Goal: Task Accomplishment & Management: Manage account settings

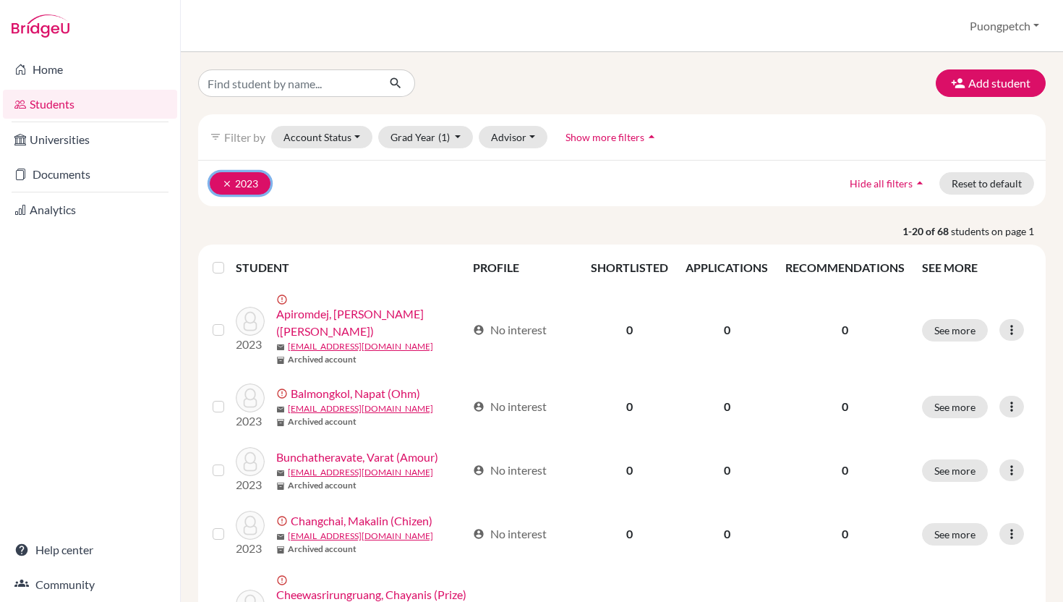
click at [222, 179] on icon "clear" at bounding box center [227, 184] width 10 height 10
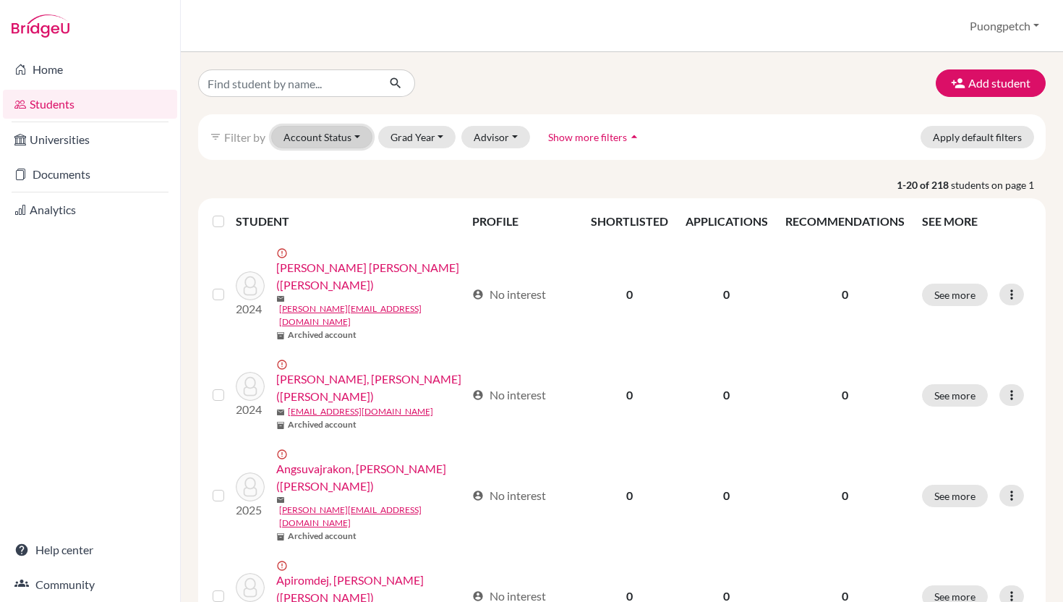
click at [334, 141] on button "Account Status" at bounding box center [321, 137] width 101 height 22
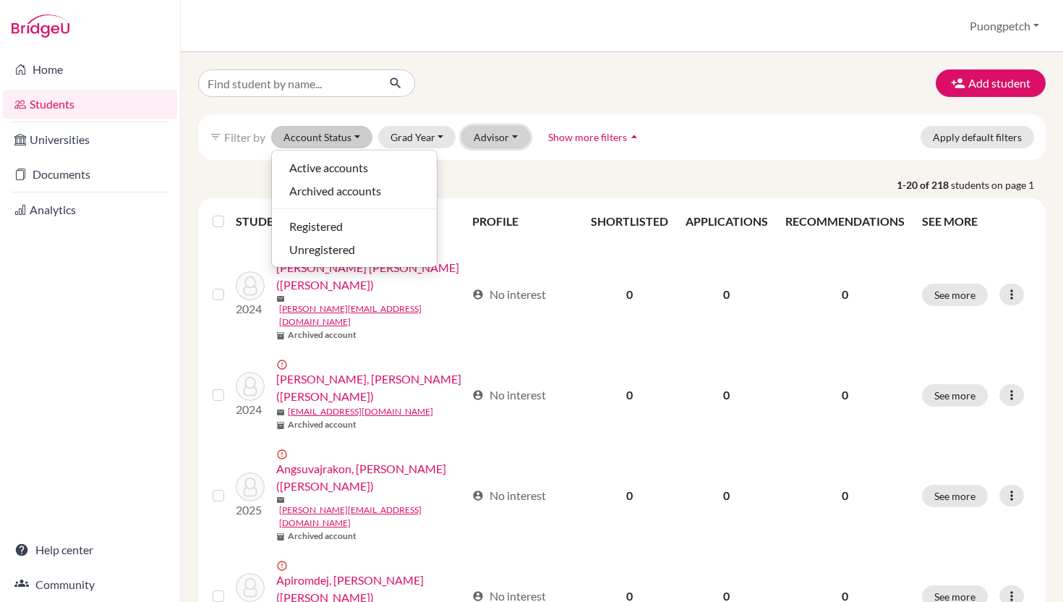
click at [506, 137] on button "Advisor" at bounding box center [495, 137] width 69 height 22
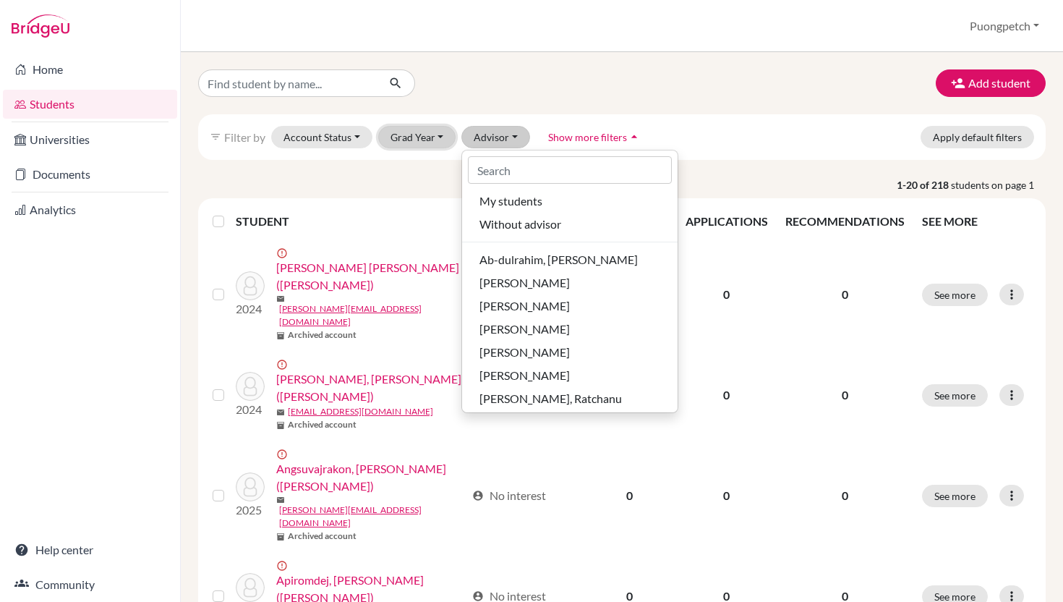
click at [420, 147] on button "Grad Year" at bounding box center [417, 137] width 78 height 22
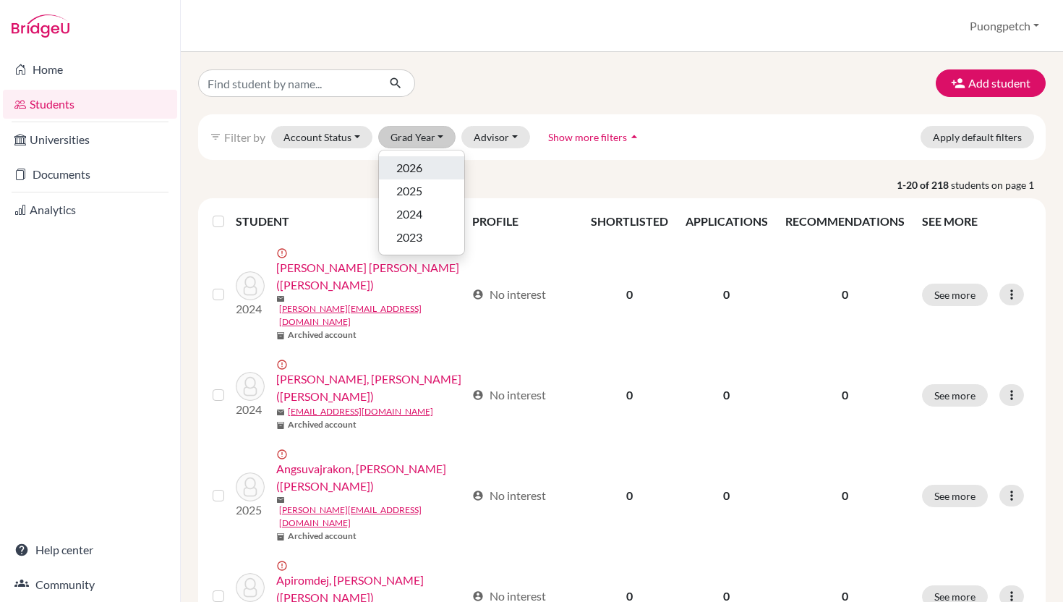
click at [412, 175] on span "2026" at bounding box center [409, 167] width 26 height 17
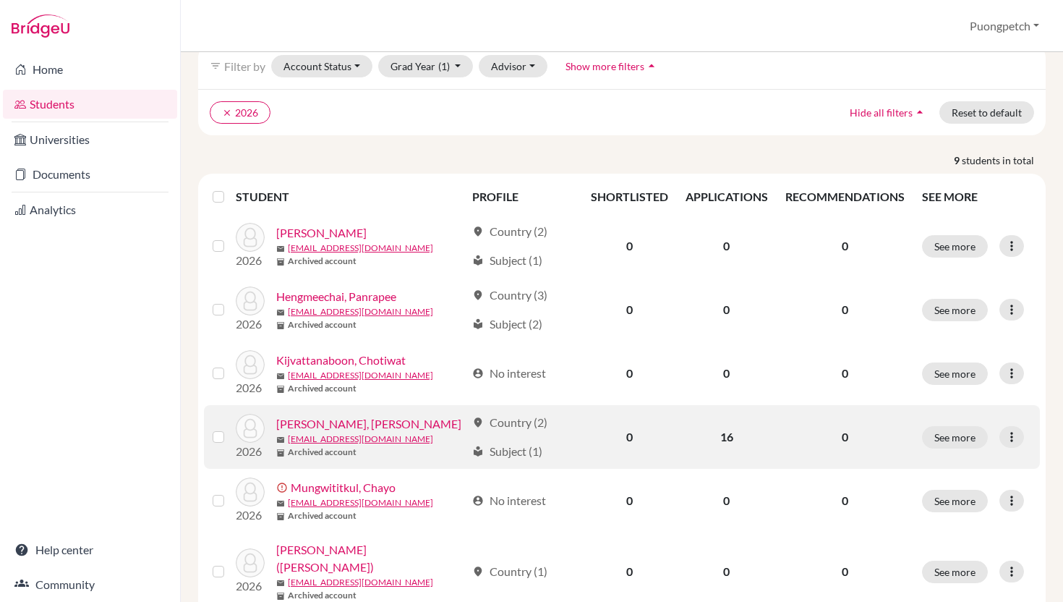
scroll to position [67, 0]
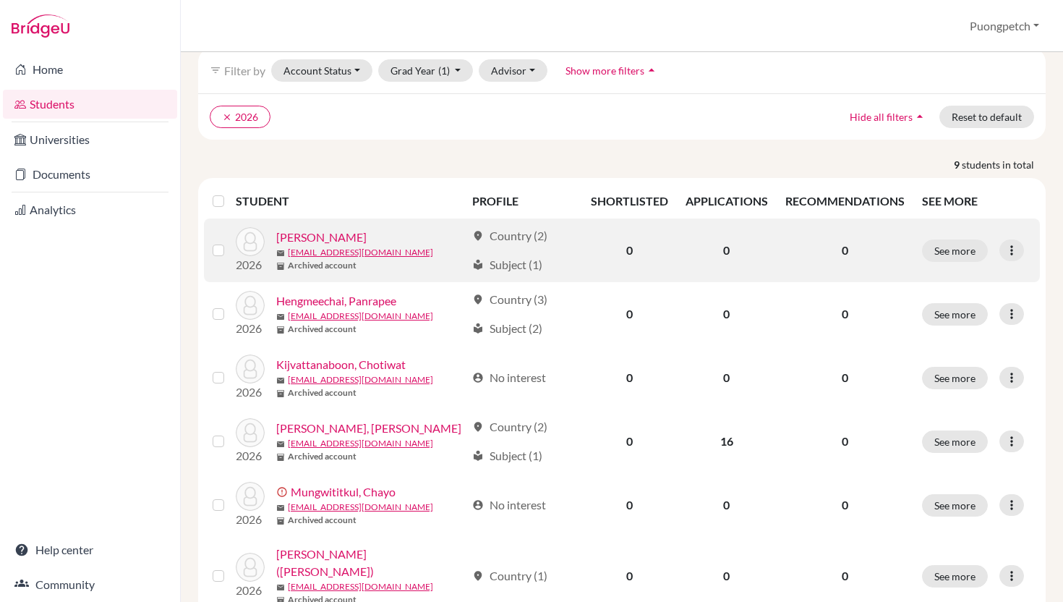
click at [324, 234] on link "[PERSON_NAME]" at bounding box center [321, 236] width 90 height 17
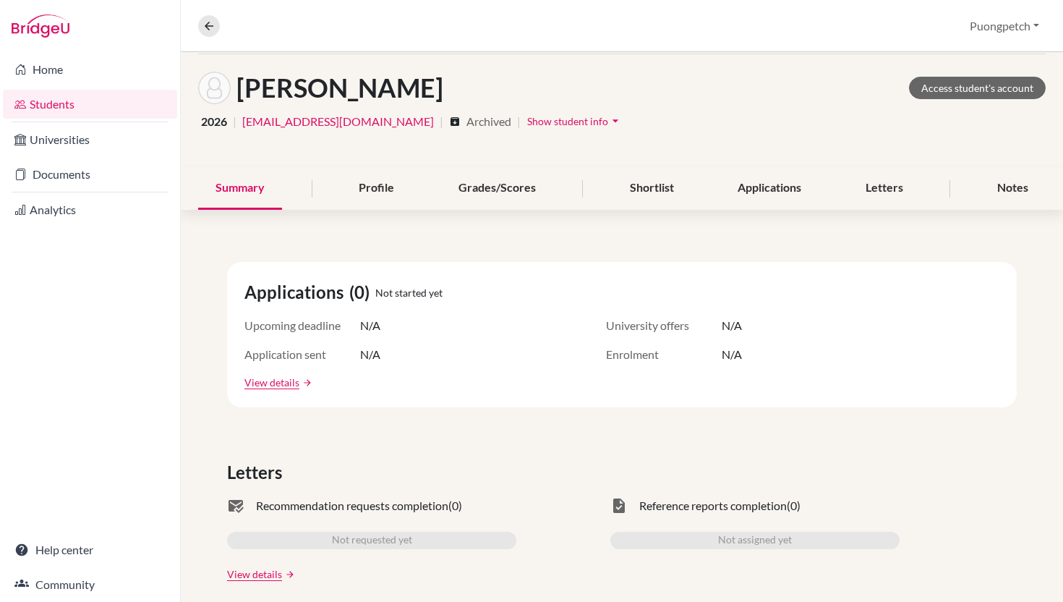
scroll to position [12, 0]
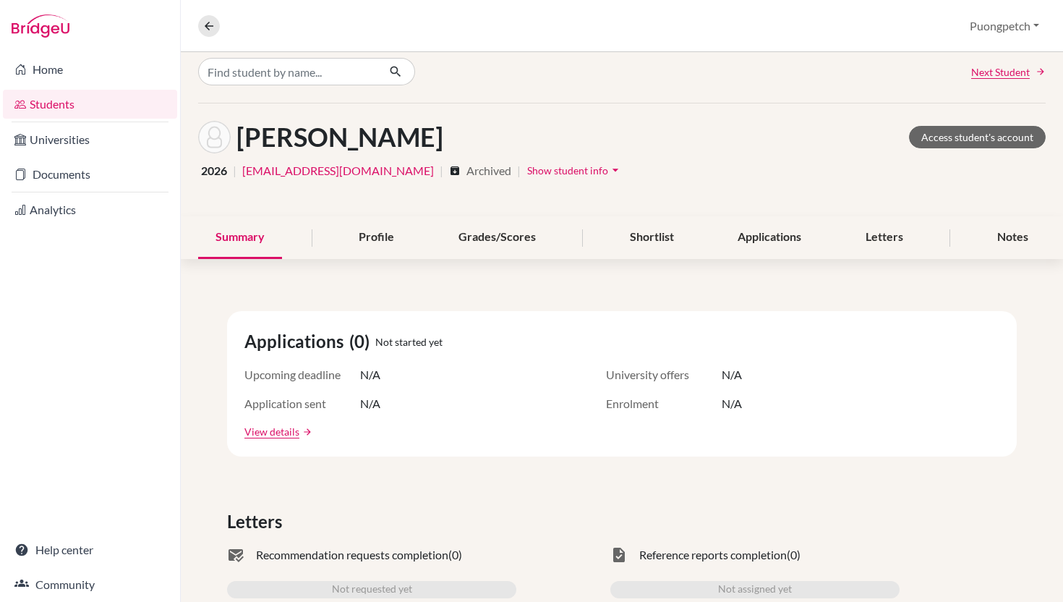
click at [608, 168] on icon "arrow_drop_down" at bounding box center [615, 170] width 14 height 14
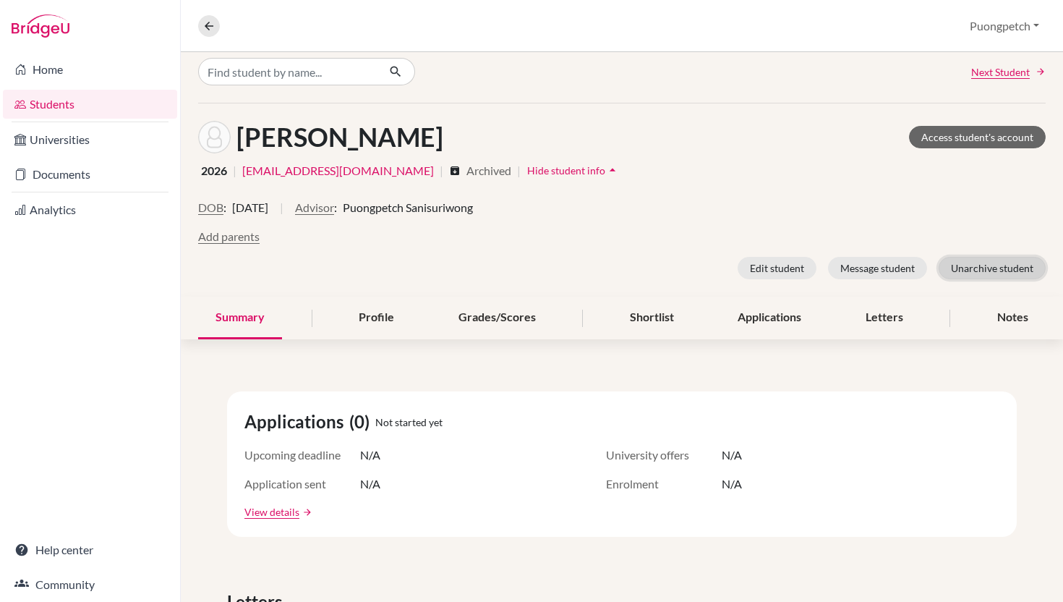
click at [974, 274] on button "Unarchive student" at bounding box center [992, 268] width 107 height 22
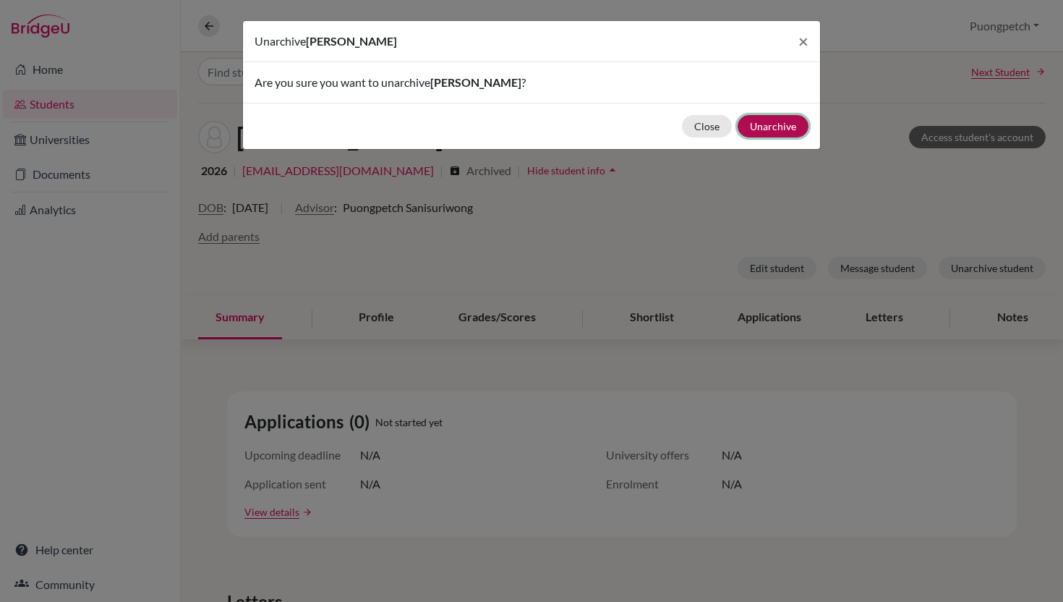
click at [774, 127] on button "Unarchive" at bounding box center [773, 126] width 71 height 22
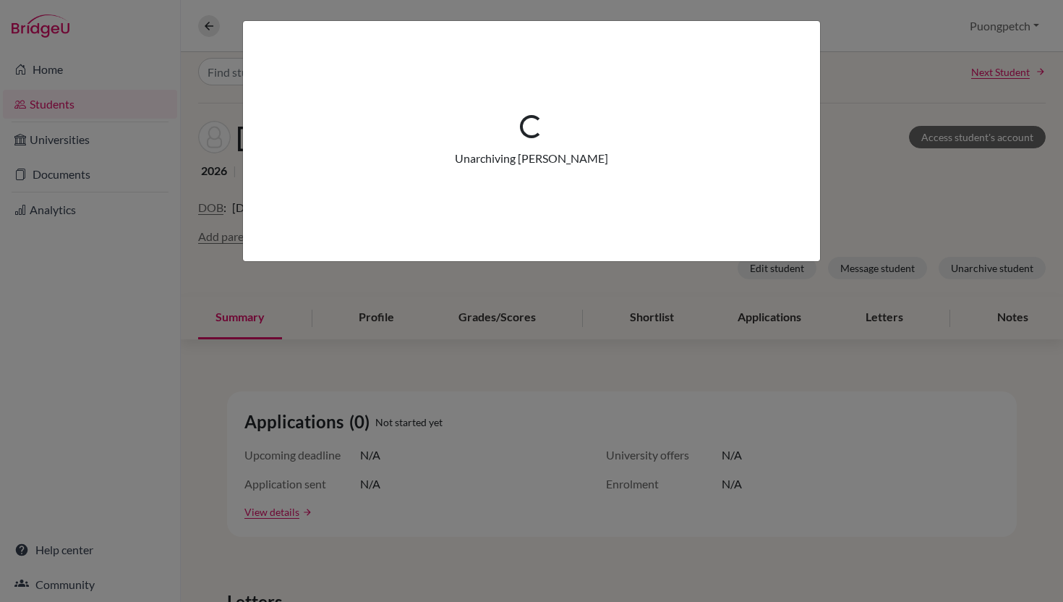
scroll to position [69, 0]
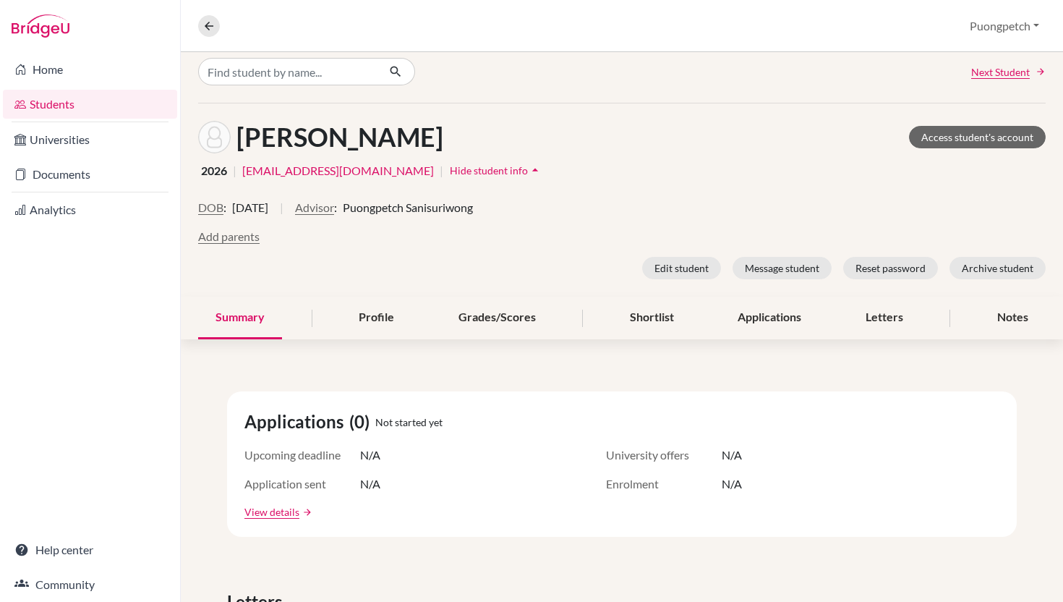
click at [709, 160] on div "2026 | itbtate@gmail.com | Hide student info arrow_drop_up" at bounding box center [621, 170] width 847 height 22
click at [64, 100] on link "Students" at bounding box center [90, 104] width 174 height 29
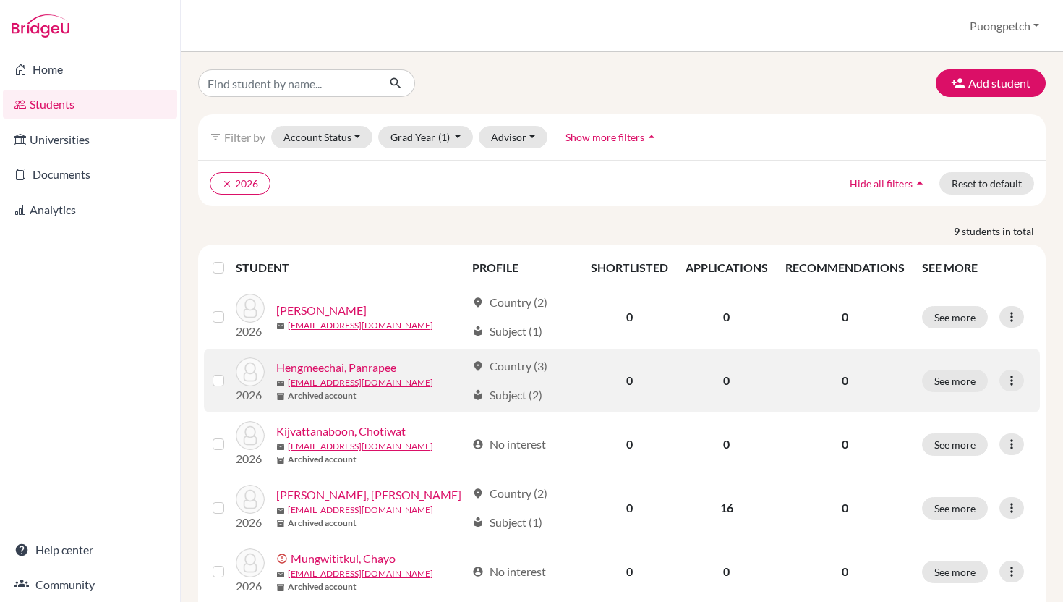
click at [337, 371] on link "Hengmeechai, Panrapee" at bounding box center [336, 367] width 120 height 17
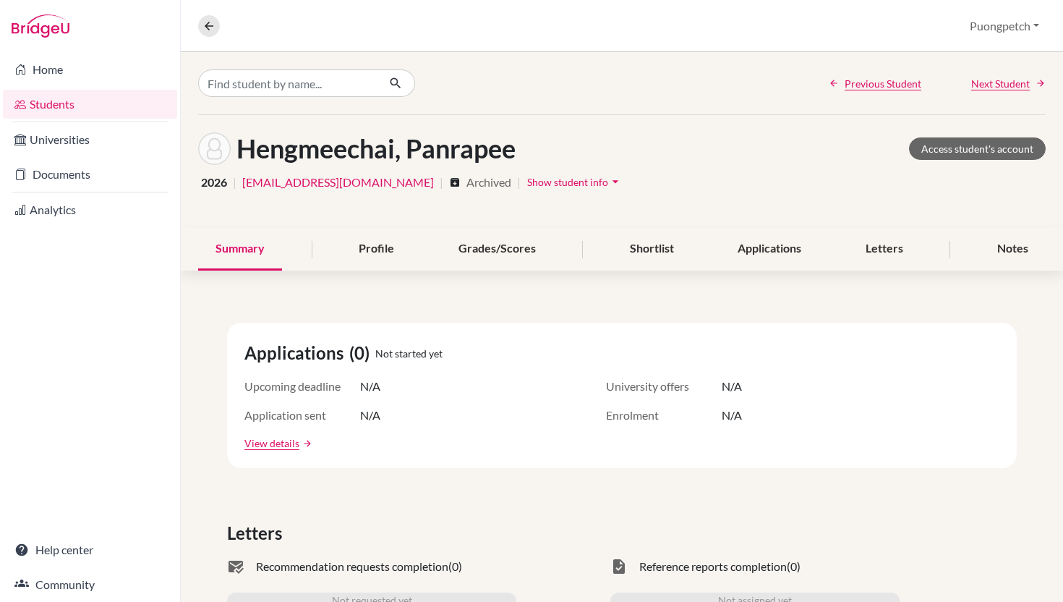
click at [561, 177] on span "Show student info" at bounding box center [567, 182] width 81 height 12
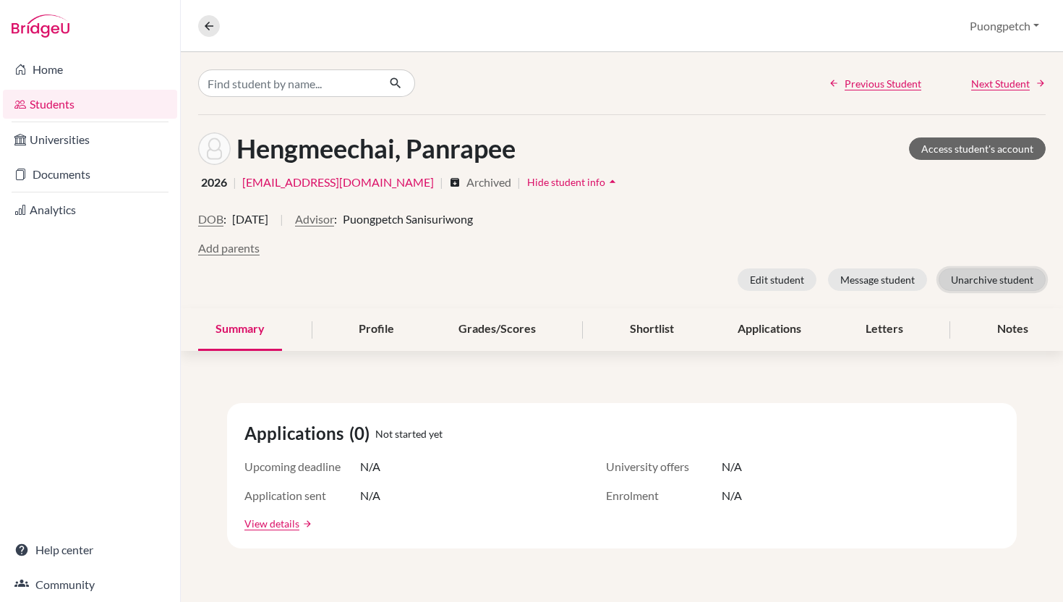
click at [993, 277] on button "Unarchive student" at bounding box center [992, 279] width 107 height 22
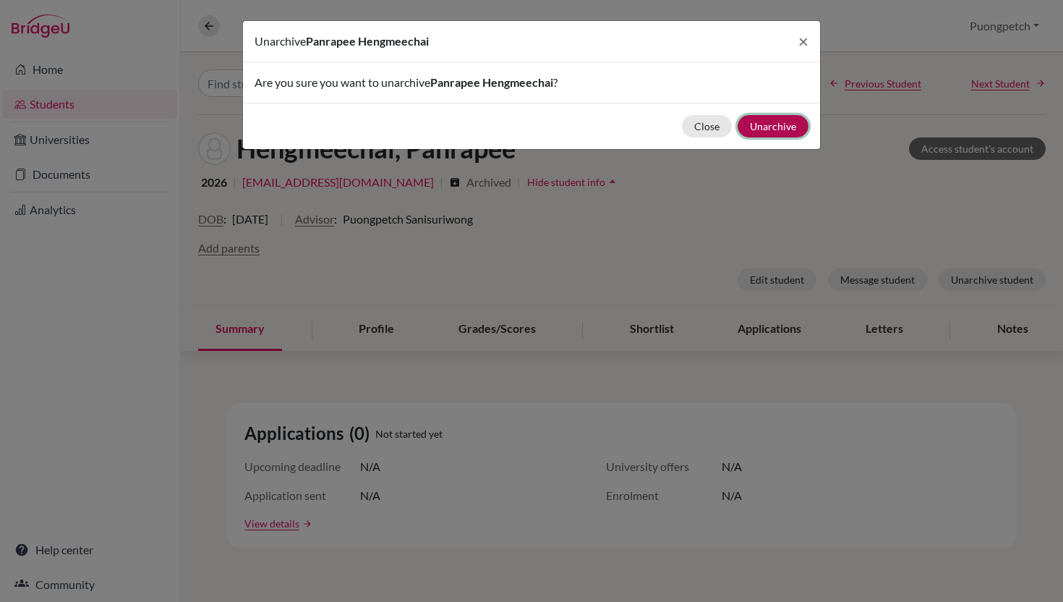
click at [771, 124] on button "Unarchive" at bounding box center [773, 126] width 71 height 22
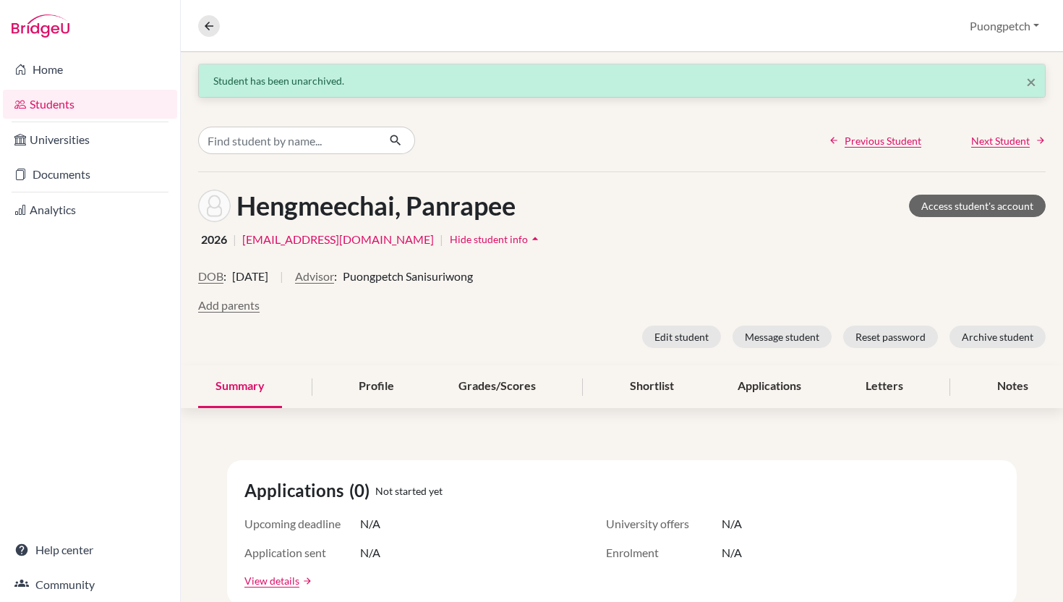
click at [44, 108] on link "Students" at bounding box center [90, 104] width 174 height 29
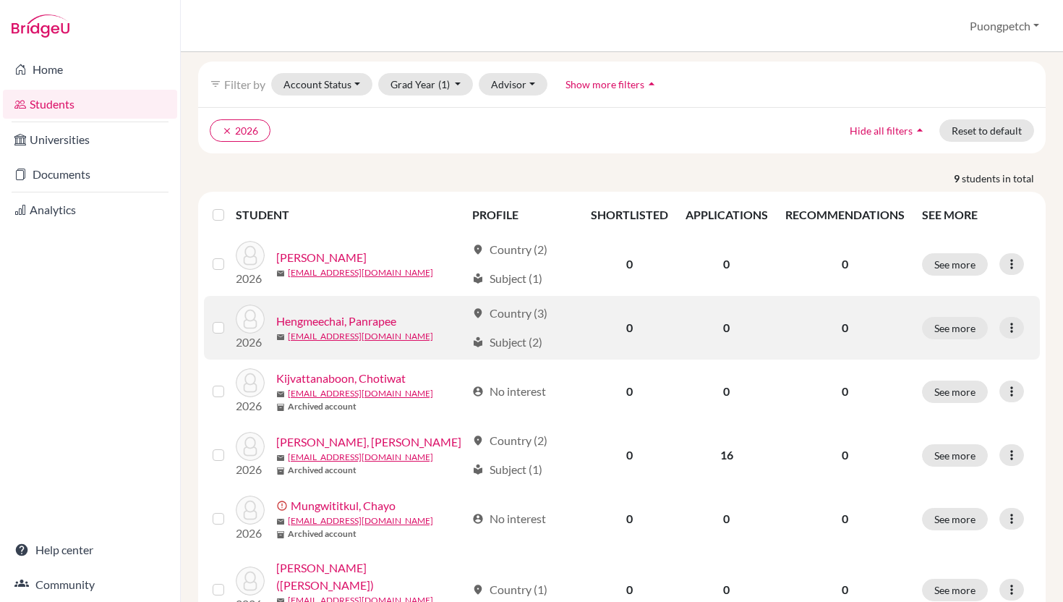
scroll to position [54, 0]
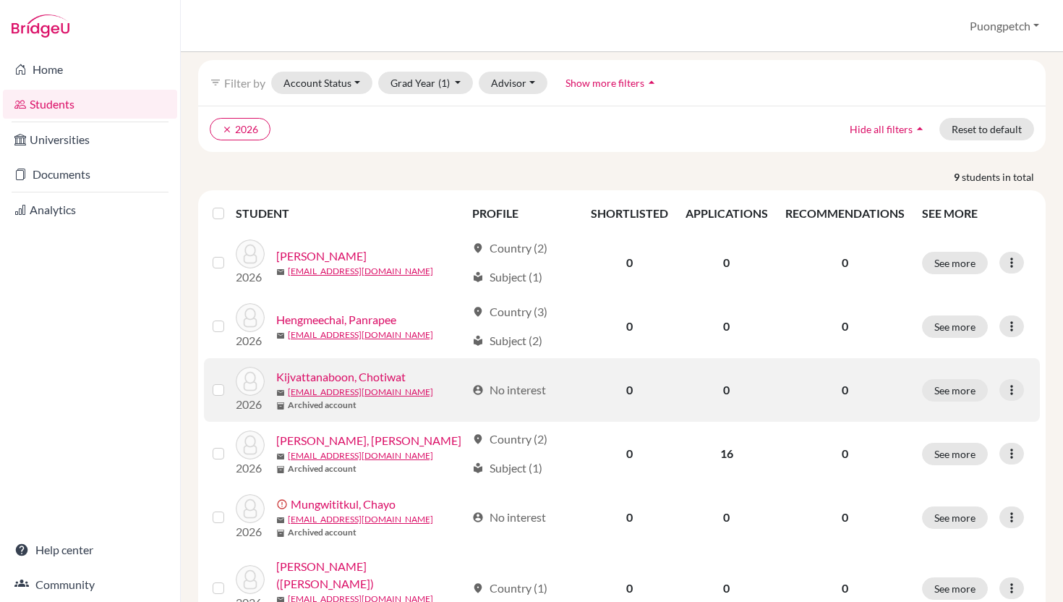
click at [388, 377] on link "Kijvattanaboon, Chotiwat" at bounding box center [340, 376] width 129 height 17
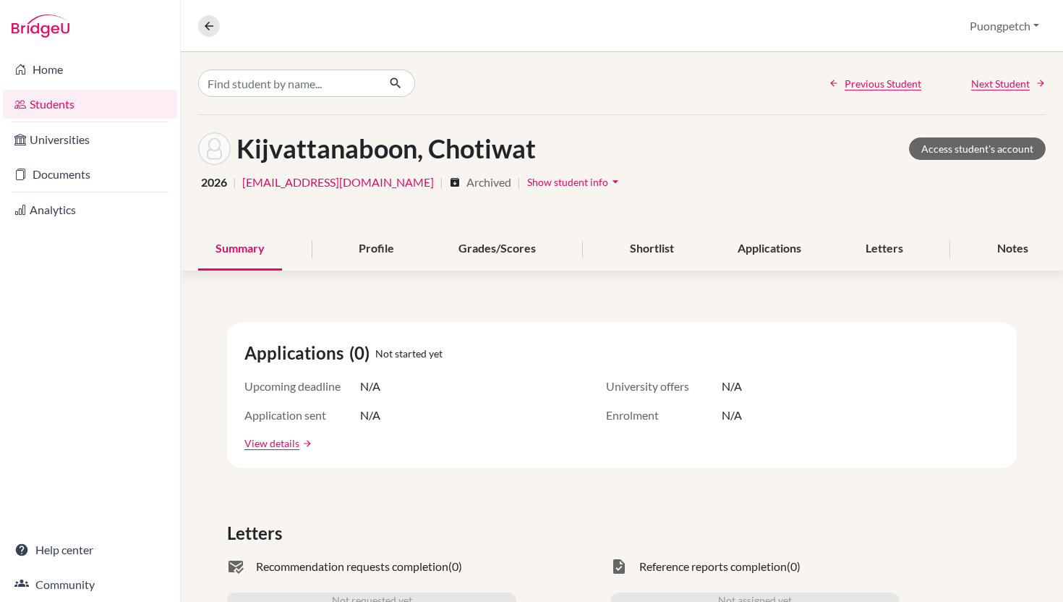
click at [539, 180] on span "Show student info" at bounding box center [567, 182] width 81 height 12
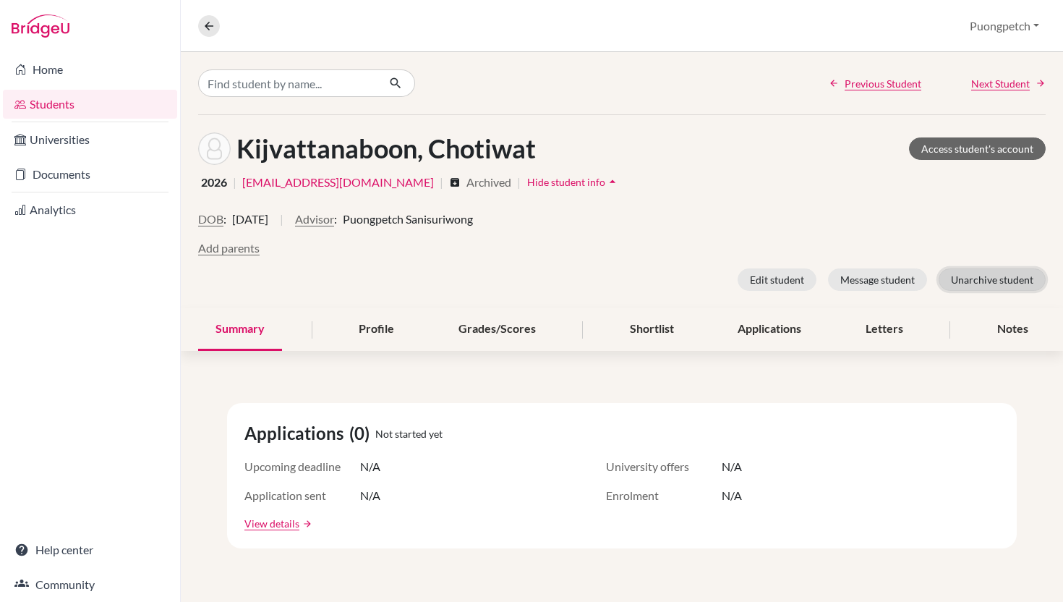
click at [987, 280] on button "Unarchive student" at bounding box center [992, 279] width 107 height 22
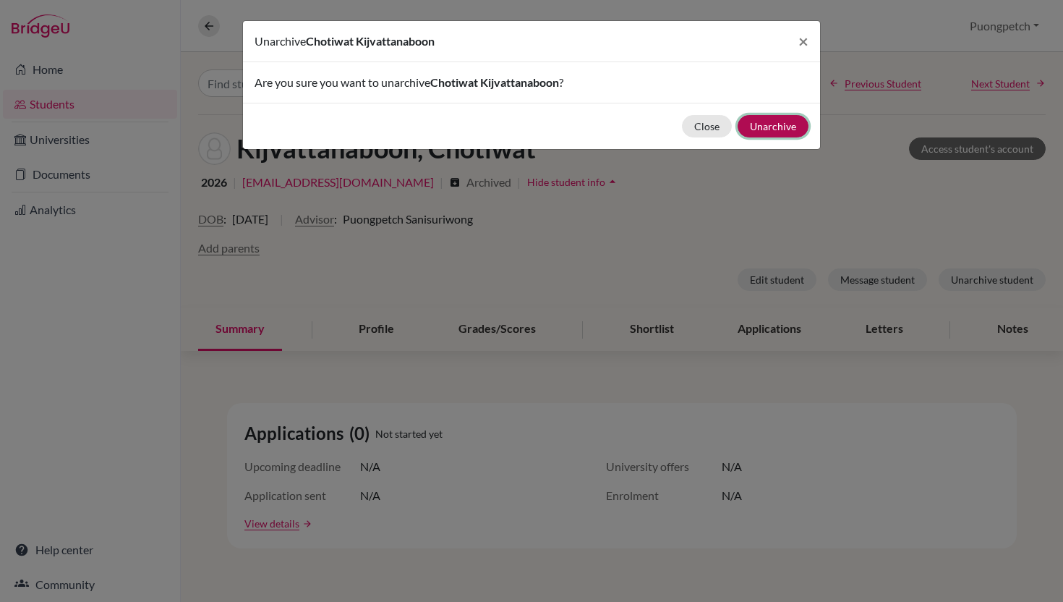
click at [784, 116] on button "Unarchive" at bounding box center [773, 126] width 71 height 22
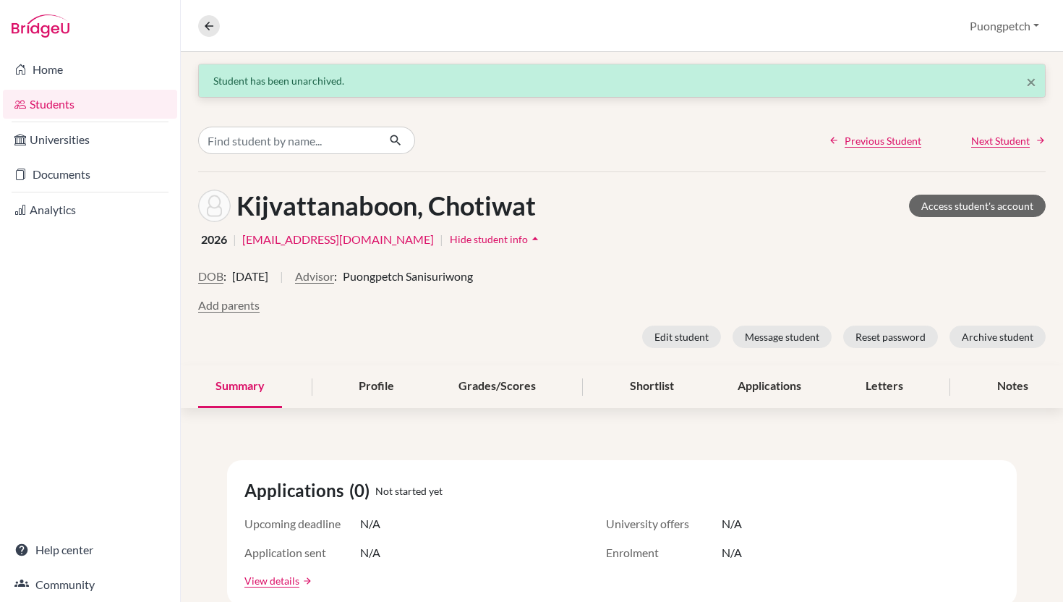
click at [89, 105] on link "Students" at bounding box center [90, 104] width 174 height 29
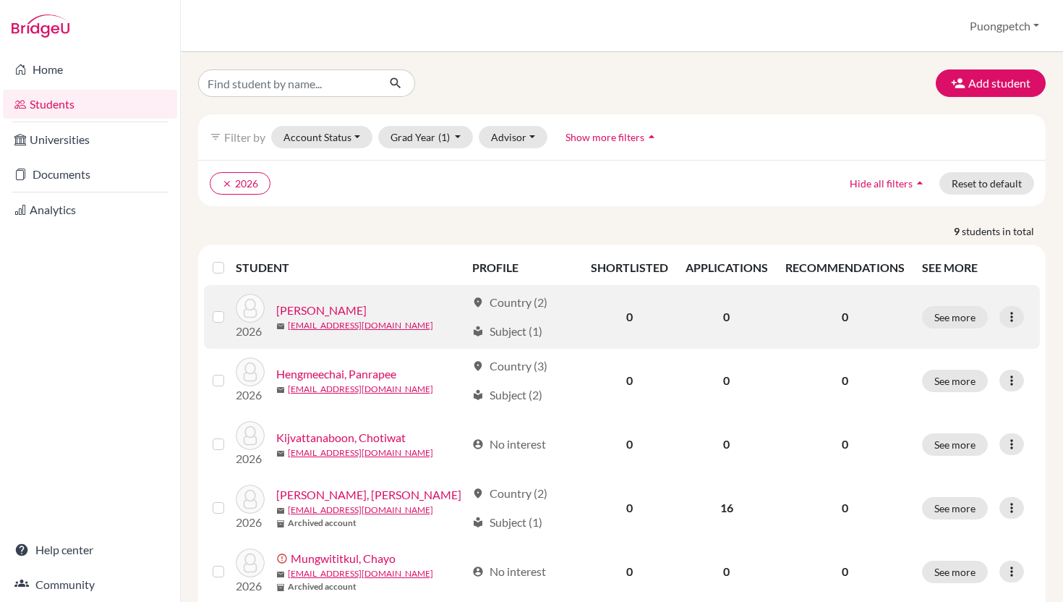
click at [230, 308] on label at bounding box center [230, 308] width 0 height 0
click at [0, 0] on input "checkbox" at bounding box center [0, 0] width 0 height 0
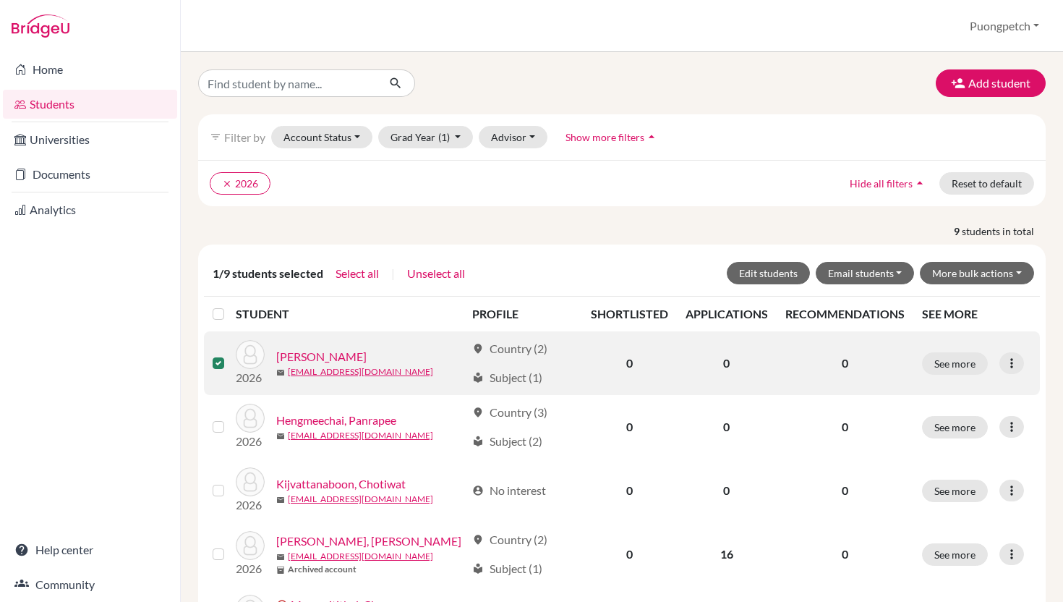
click at [230, 354] on label at bounding box center [230, 354] width 0 height 0
click at [0, 0] on input "checkbox" at bounding box center [0, 0] width 0 height 0
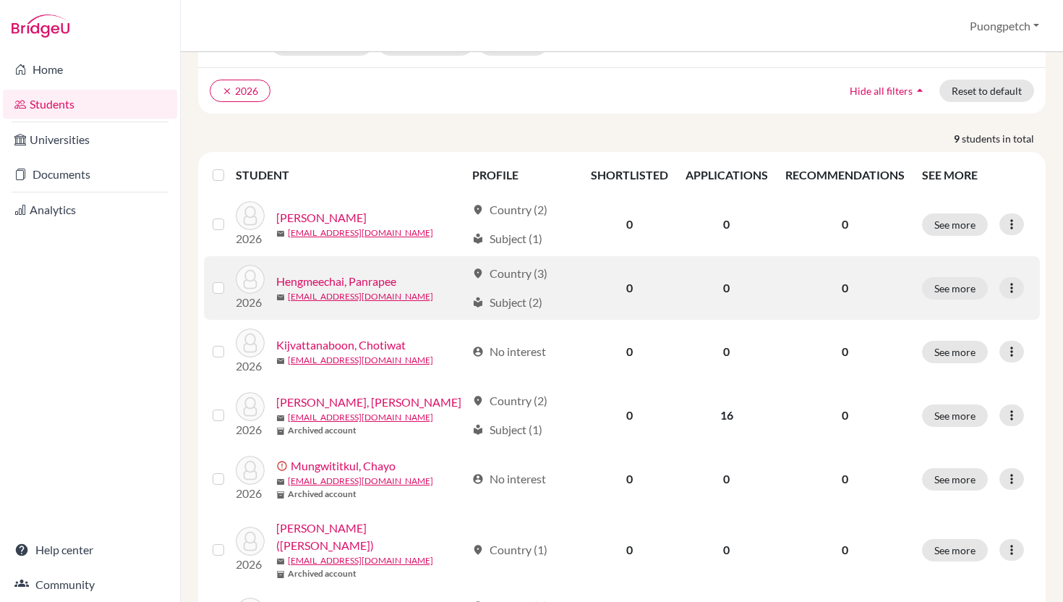
scroll to position [115, 0]
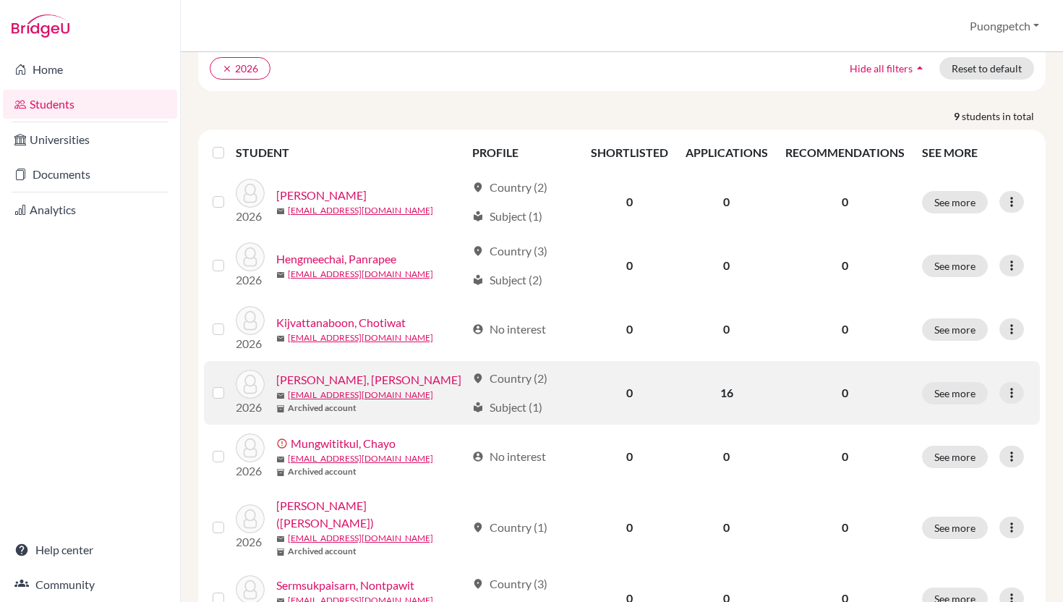
click at [215, 402] on td at bounding box center [220, 393] width 32 height 64
click at [230, 384] on label at bounding box center [230, 384] width 0 height 0
click at [0, 0] on input "checkbox" at bounding box center [0, 0] width 0 height 0
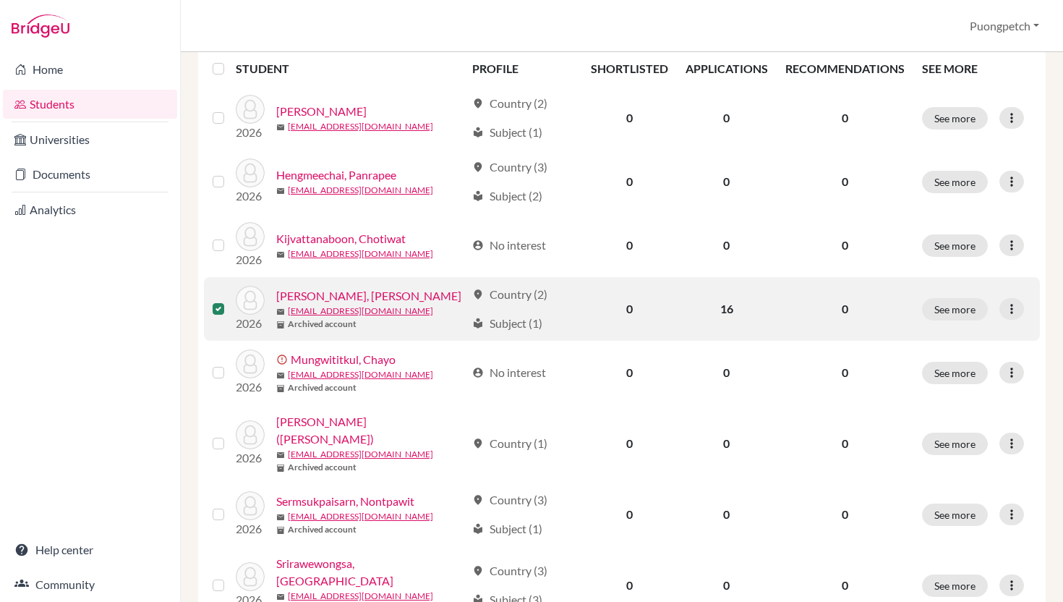
scroll to position [246, 0]
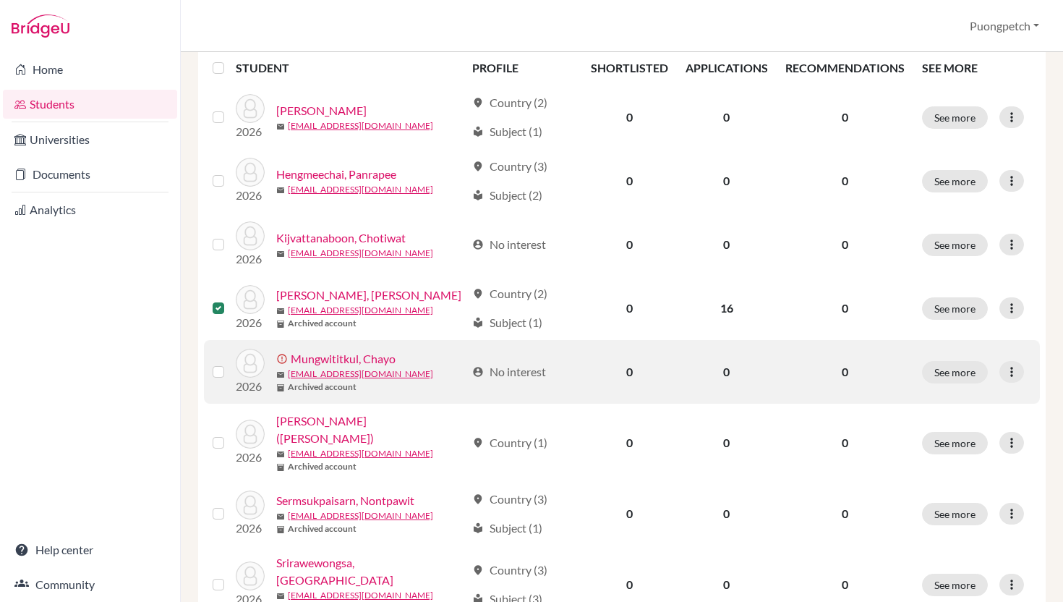
click at [230, 363] on label at bounding box center [230, 363] width 0 height 0
click at [0, 0] on input "checkbox" at bounding box center [0, 0] width 0 height 0
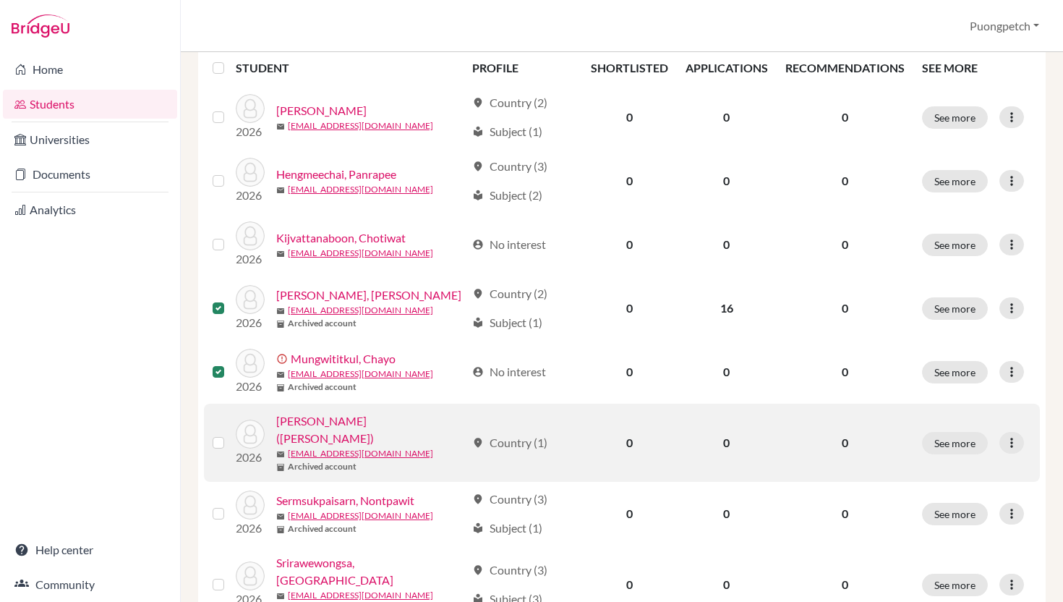
click at [214, 442] on div at bounding box center [221, 442] width 17 height 17
click at [230, 434] on label at bounding box center [230, 434] width 0 height 0
click at [0, 0] on input "checkbox" at bounding box center [0, 0] width 0 height 0
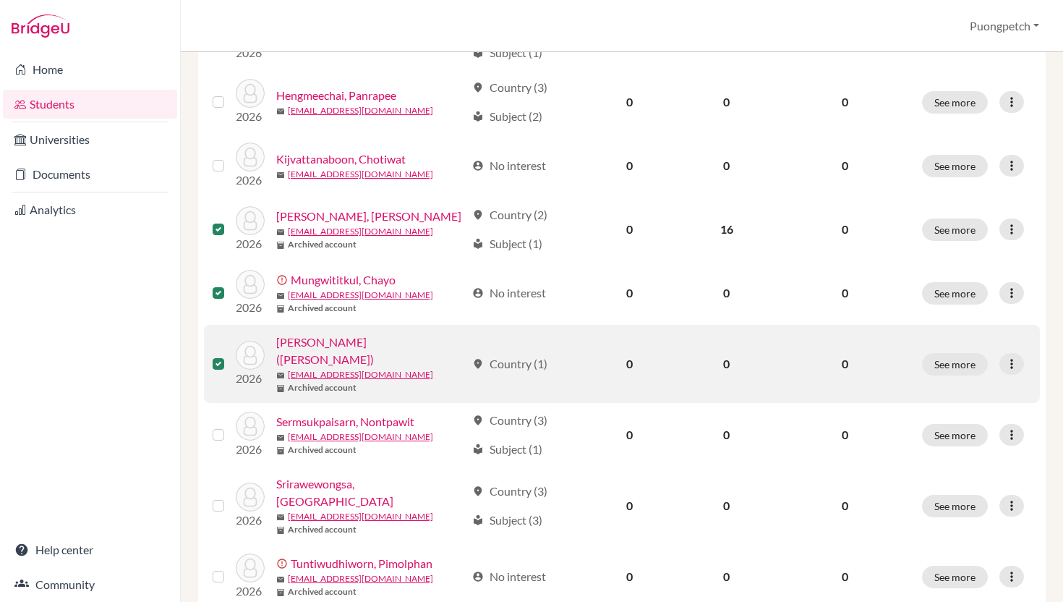
scroll to position [329, 0]
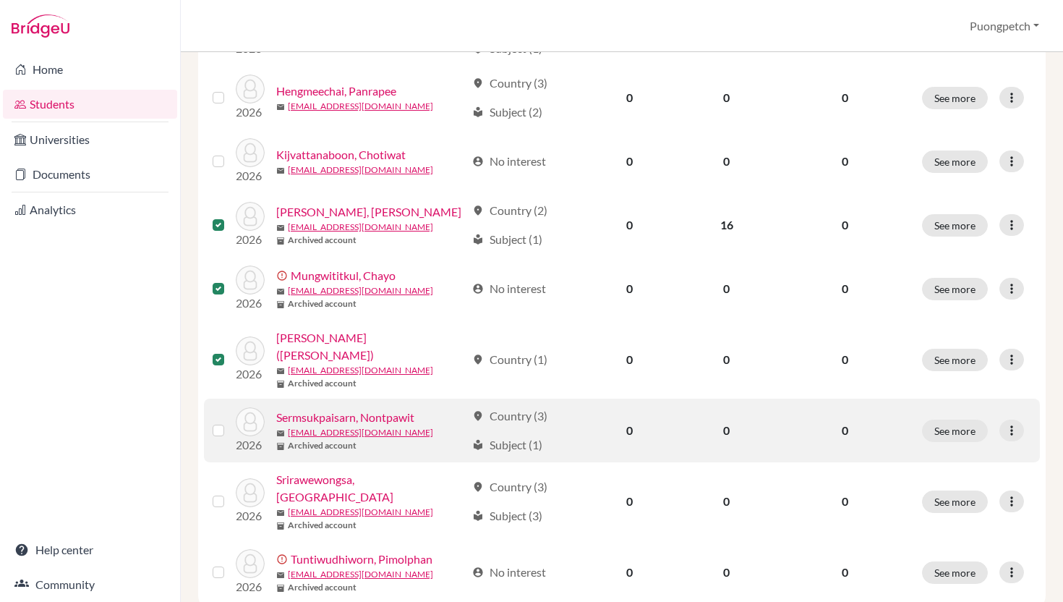
click at [230, 422] on label at bounding box center [230, 422] width 0 height 0
click at [0, 0] on input "checkbox" at bounding box center [0, 0] width 0 height 0
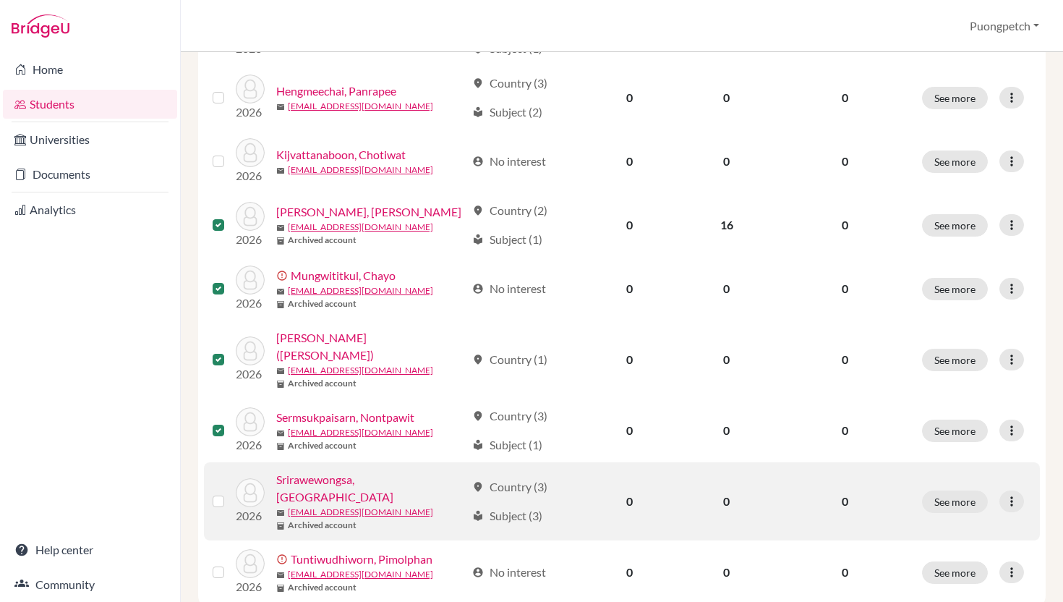
click at [230, 492] on label at bounding box center [230, 492] width 0 height 0
click at [0, 0] on input "checkbox" at bounding box center [0, 0] width 0 height 0
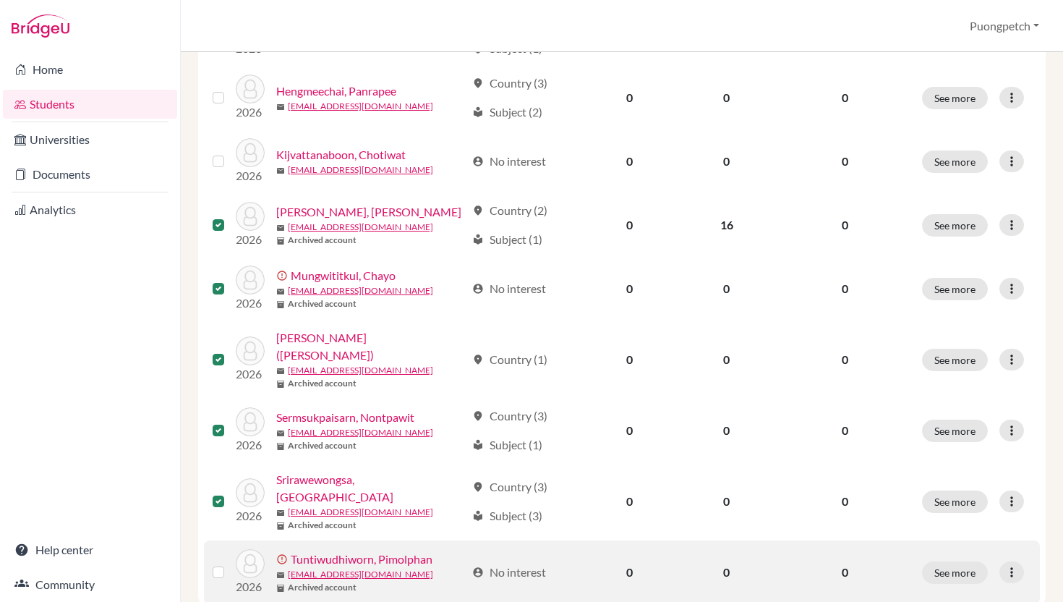
click at [230, 563] on label at bounding box center [230, 563] width 0 height 0
click at [0, 0] on input "checkbox" at bounding box center [0, 0] width 0 height 0
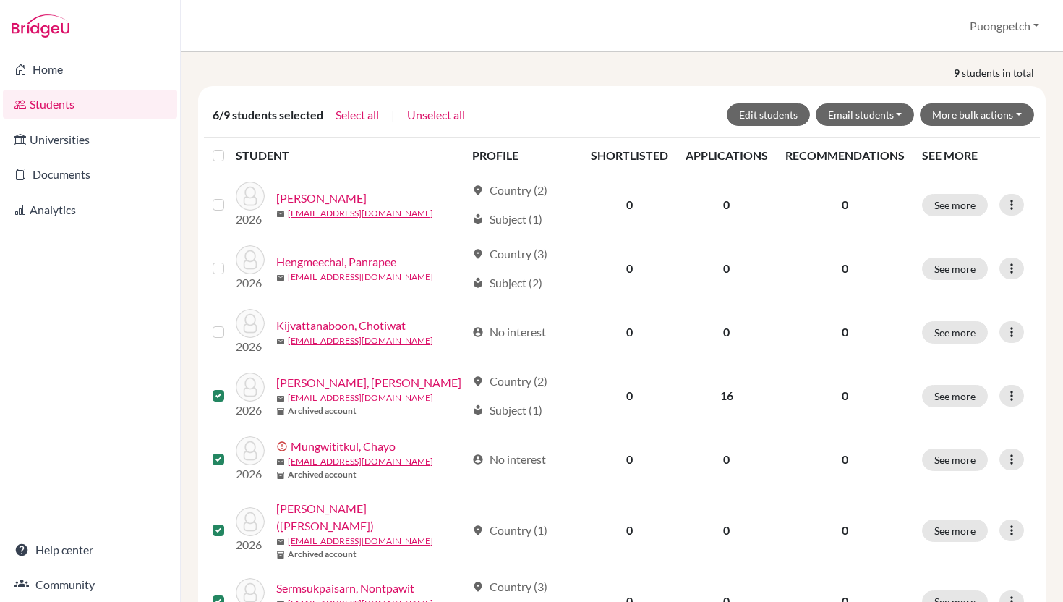
scroll to position [102, 0]
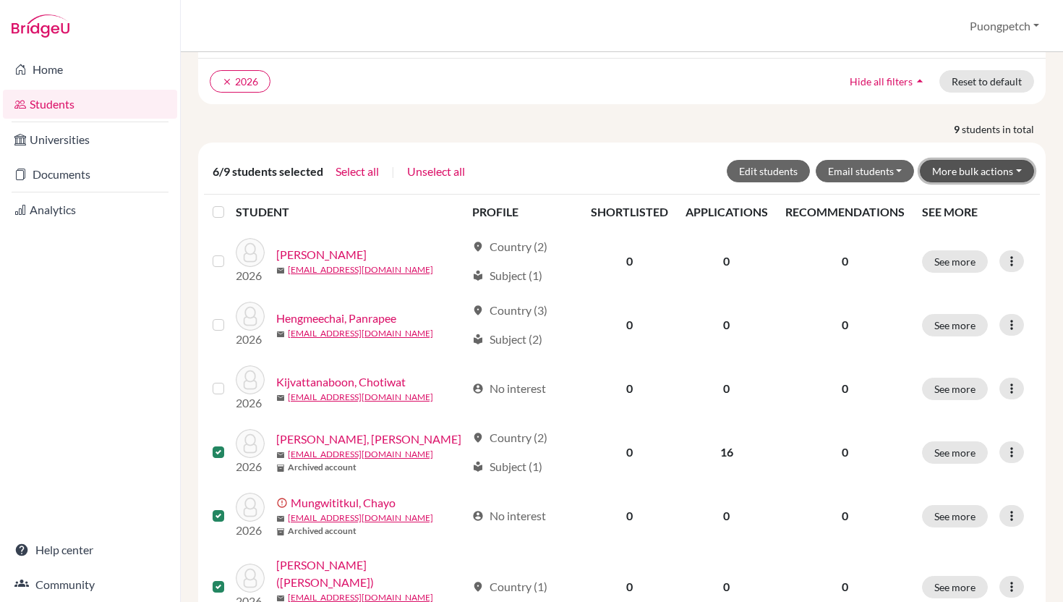
click at [1017, 172] on button "More bulk actions" at bounding box center [977, 171] width 114 height 22
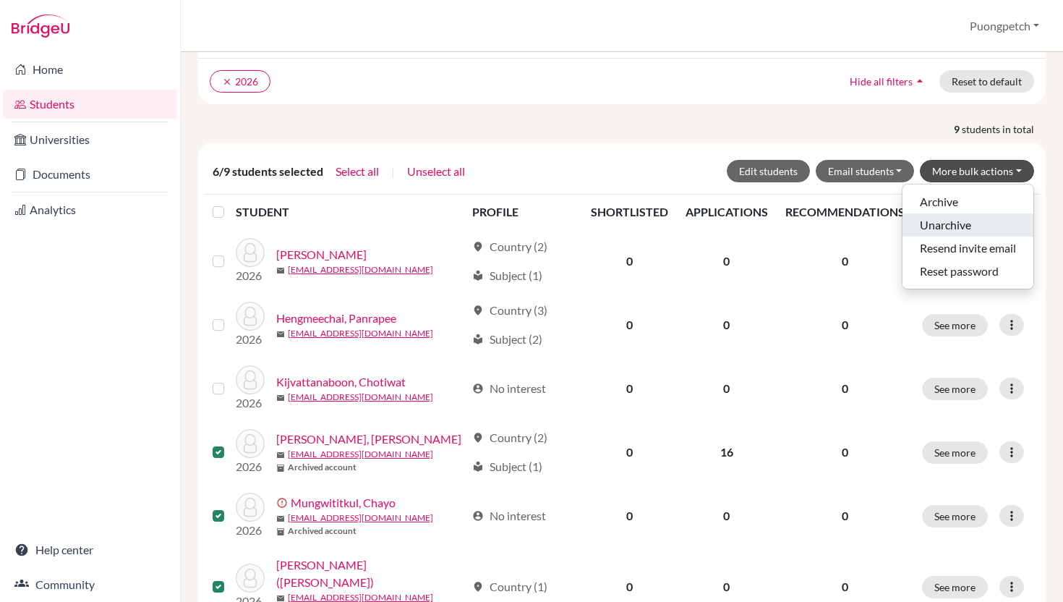
click at [957, 221] on button "Unarchive" at bounding box center [967, 224] width 131 height 23
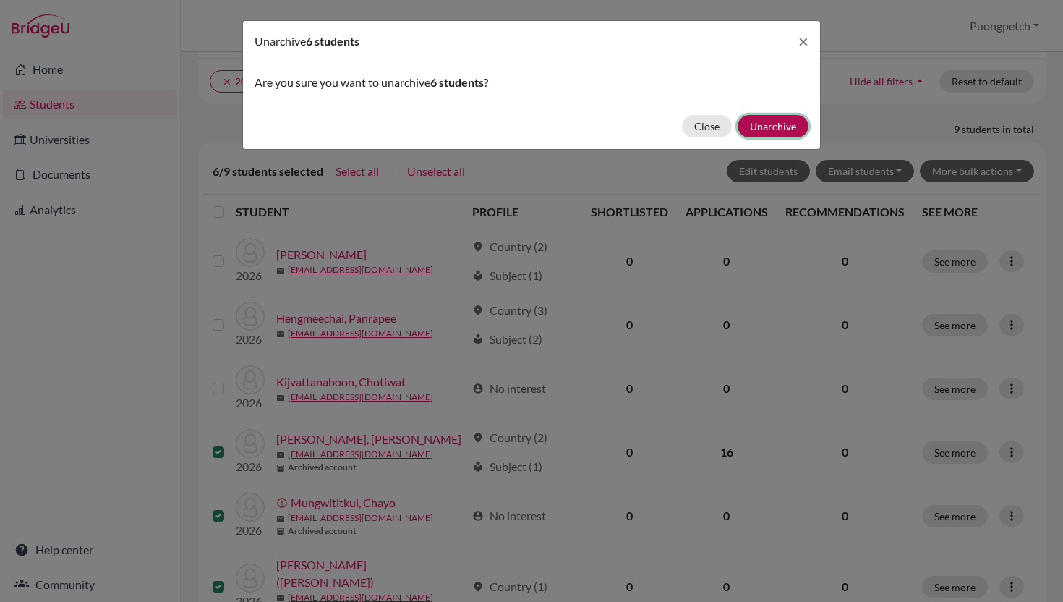
click at [764, 127] on button "Unarchive" at bounding box center [773, 126] width 71 height 22
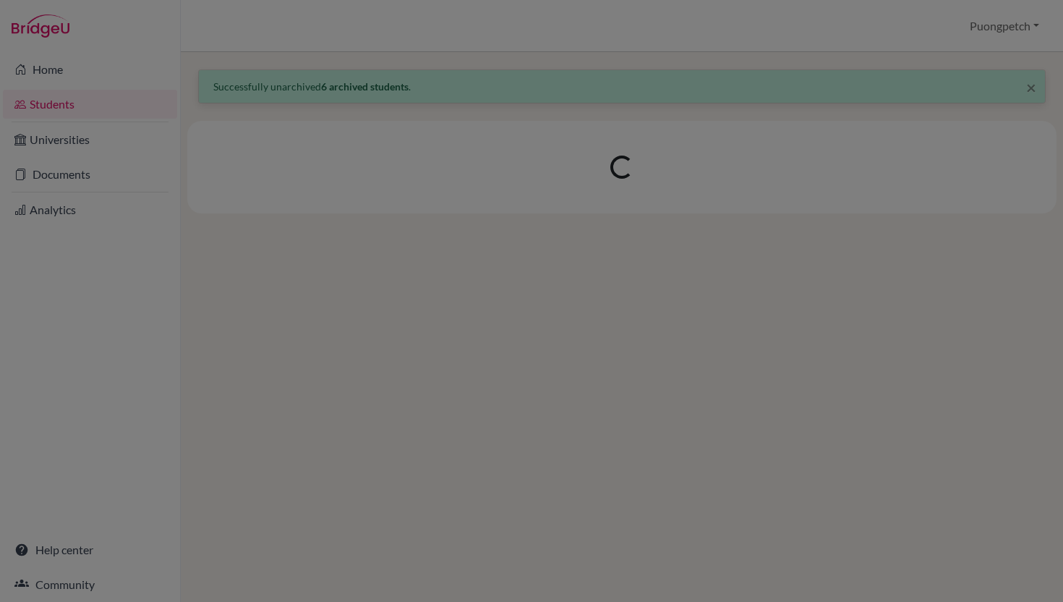
scroll to position [0, 0]
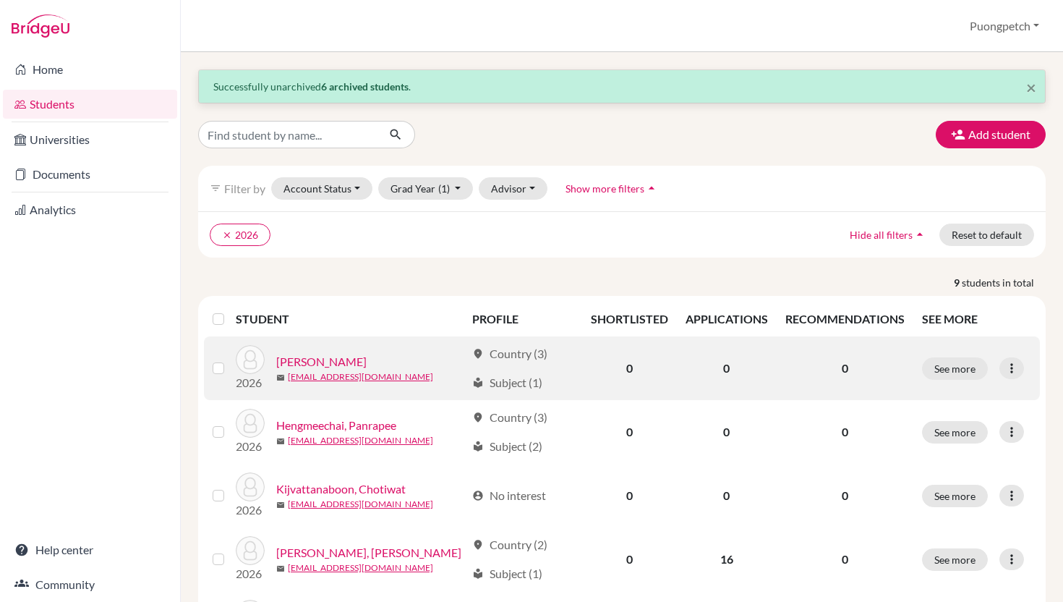
click at [322, 362] on link "[PERSON_NAME]" at bounding box center [321, 361] width 90 height 17
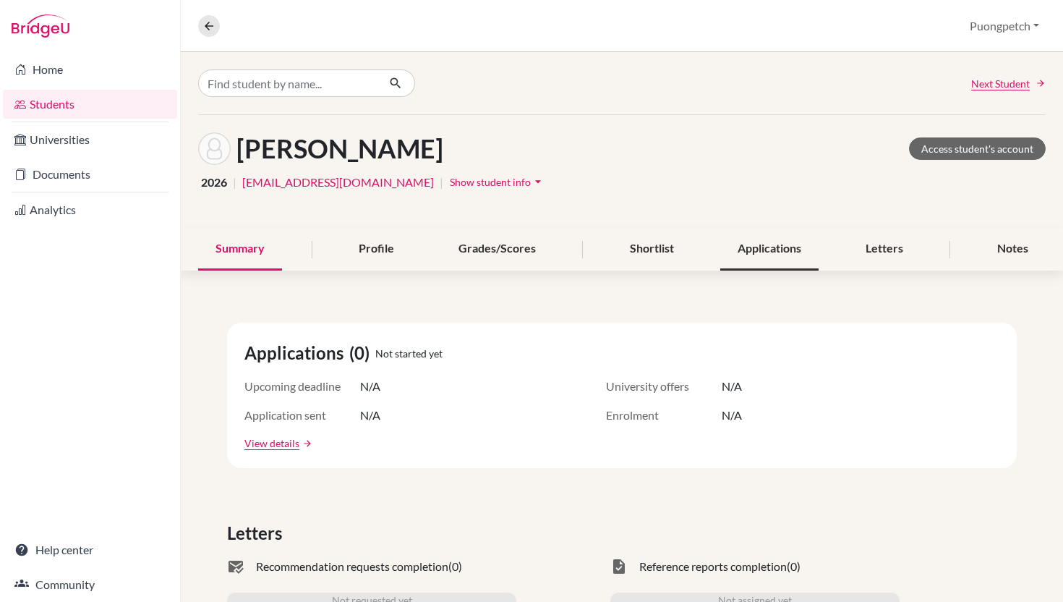
click at [756, 252] on div "Applications" at bounding box center [769, 249] width 98 height 43
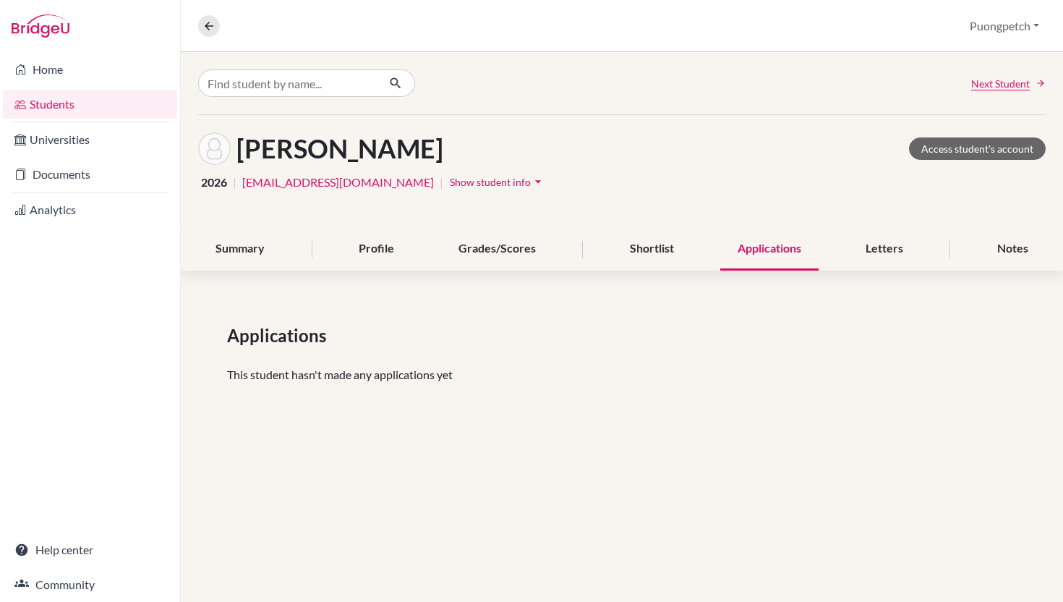
click at [59, 101] on link "Students" at bounding box center [90, 104] width 174 height 29
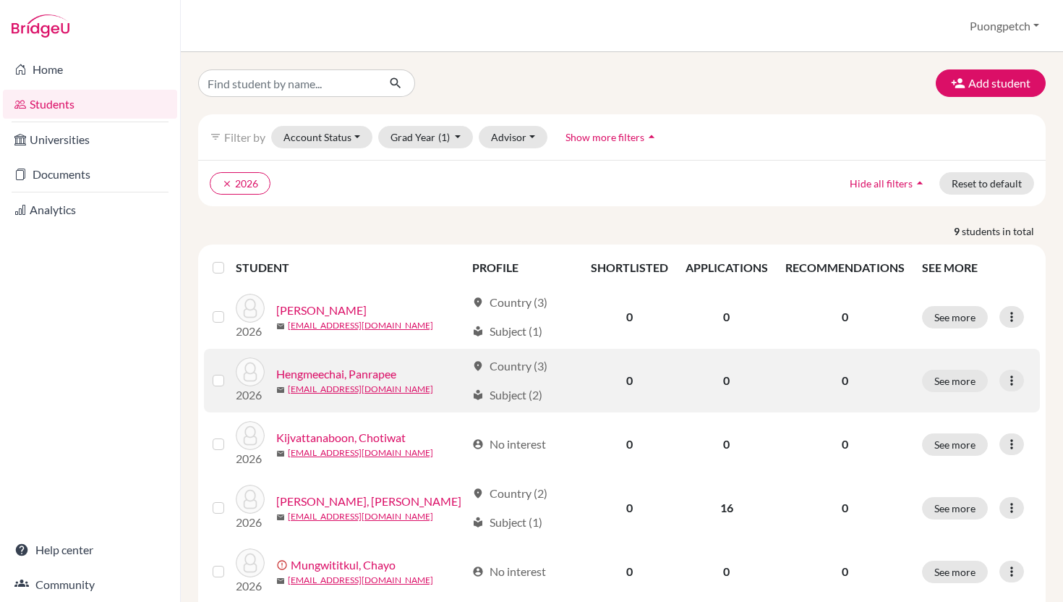
click at [371, 378] on link "Hengmeechai, Panrapee" at bounding box center [336, 373] width 120 height 17
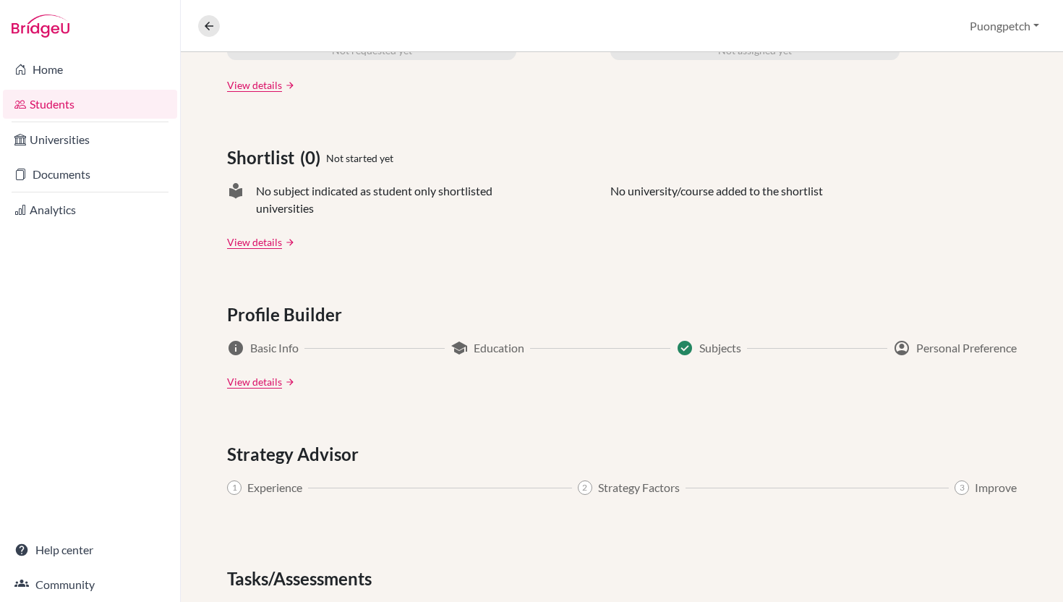
scroll to position [670, 0]
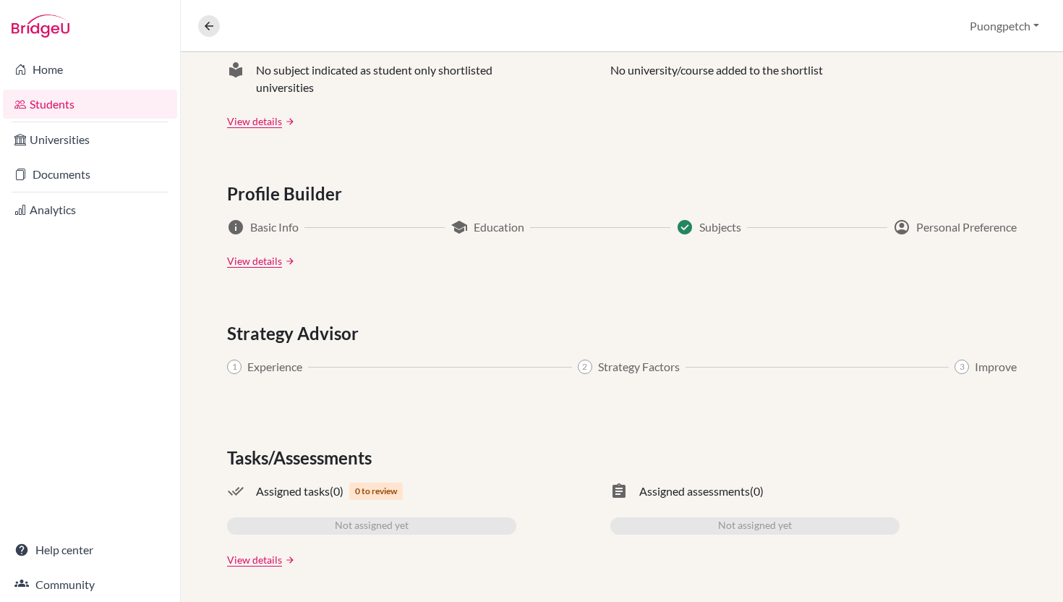
click at [40, 96] on link "Students" at bounding box center [90, 104] width 174 height 29
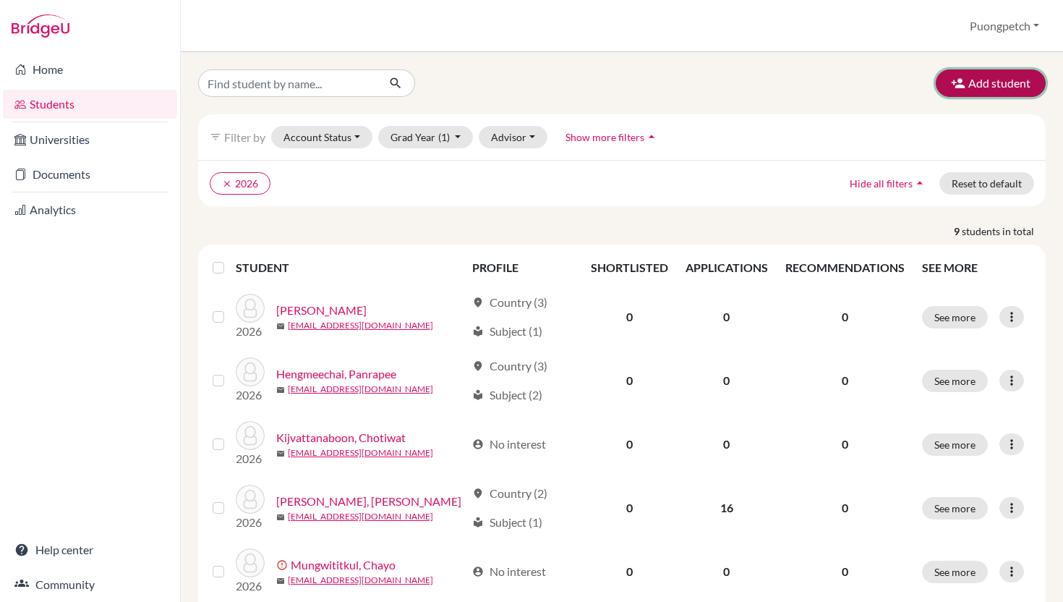
click at [993, 74] on button "Add student" at bounding box center [991, 82] width 110 height 27
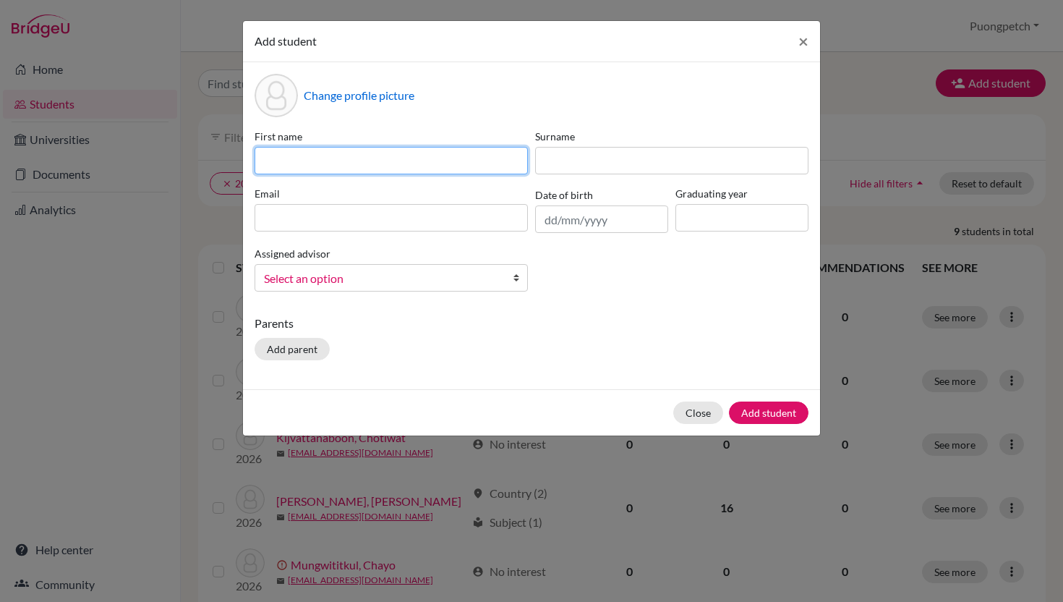
click at [448, 153] on input at bounding box center [391, 160] width 273 height 27
type input "oraanut"
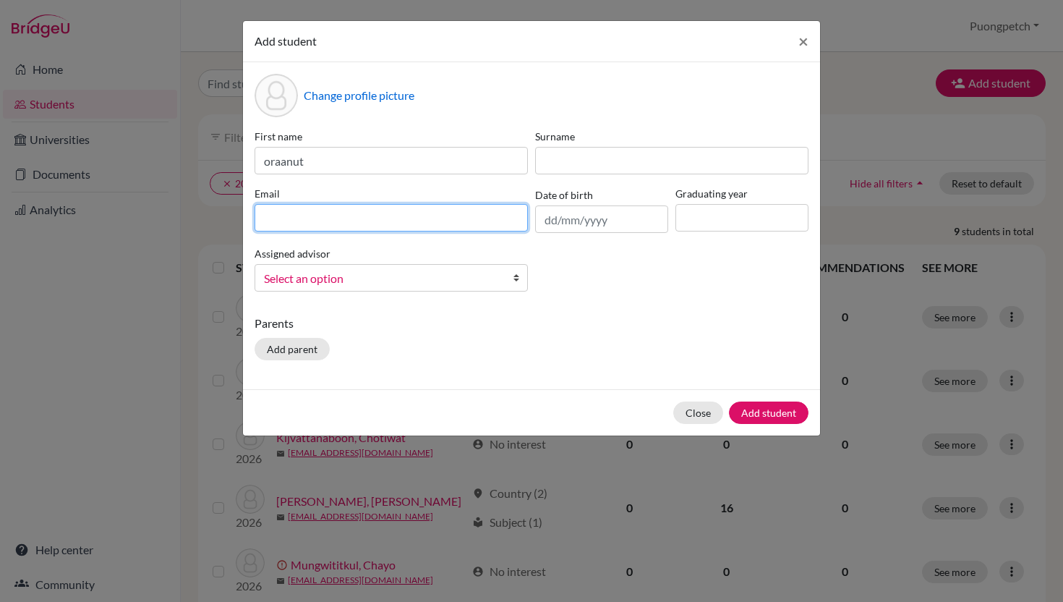
click at [414, 213] on input at bounding box center [391, 217] width 273 height 27
type input "[EMAIL_ADDRESS][DOMAIN_NAME]"
click at [374, 270] on span "Select an option" at bounding box center [382, 278] width 236 height 19
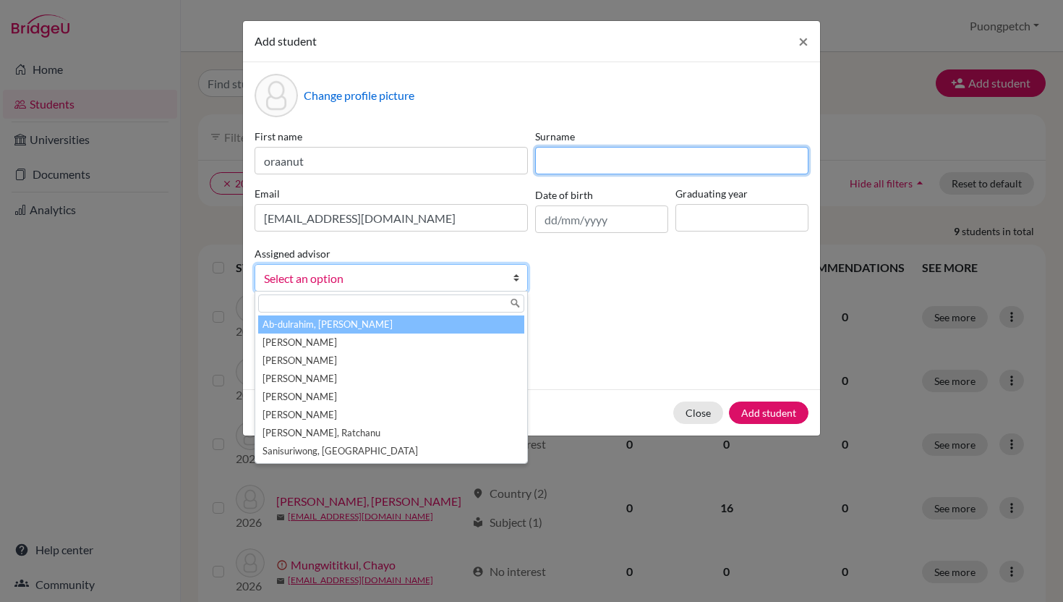
click at [568, 163] on input at bounding box center [671, 160] width 273 height 27
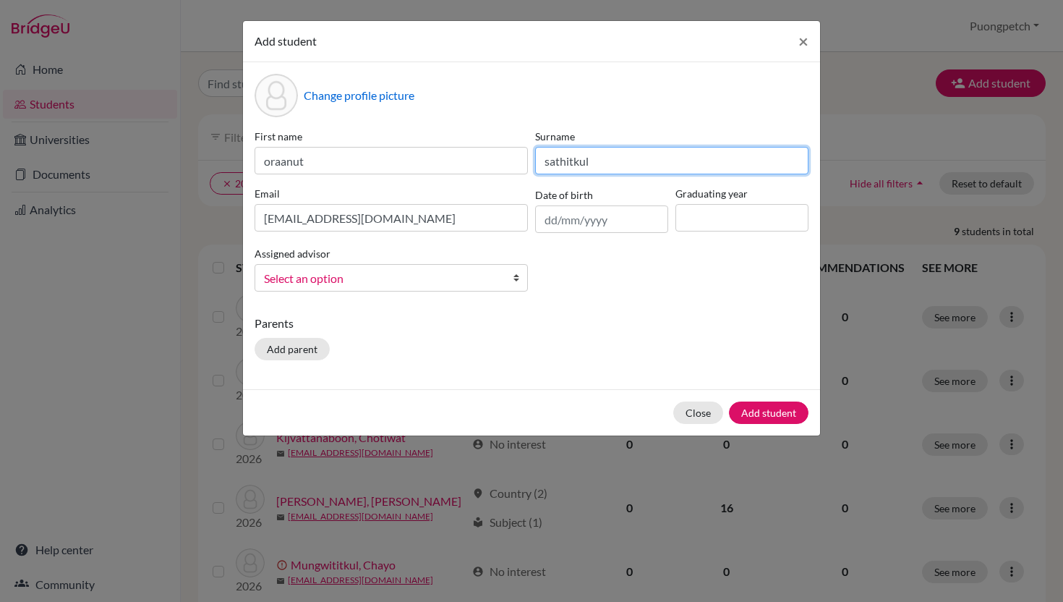
type input "sathitkul"
click at [516, 278] on b at bounding box center [520, 278] width 14 height 26
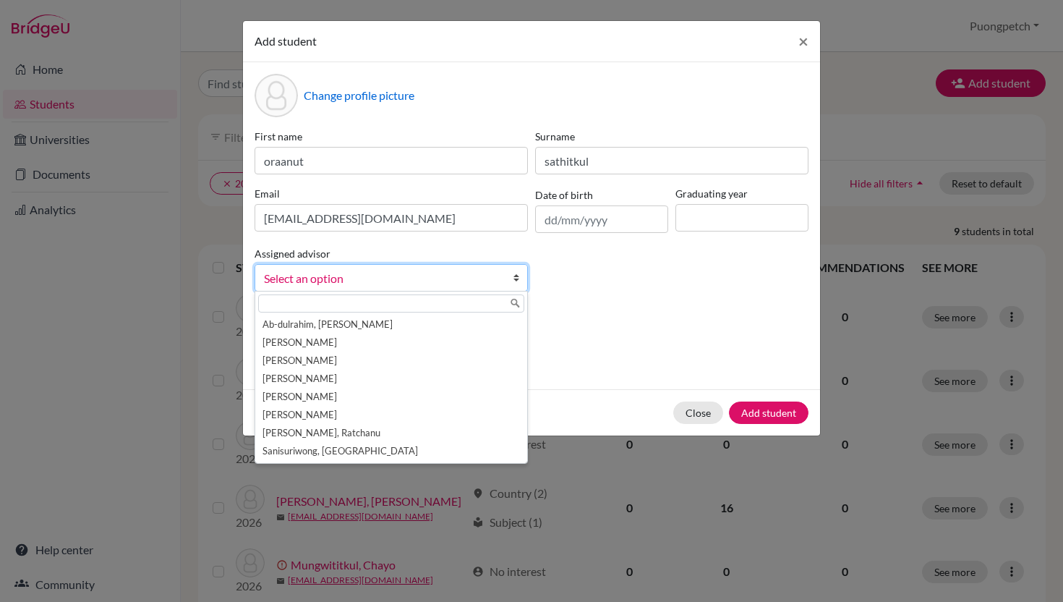
click at [607, 315] on p "Parents" at bounding box center [532, 323] width 554 height 17
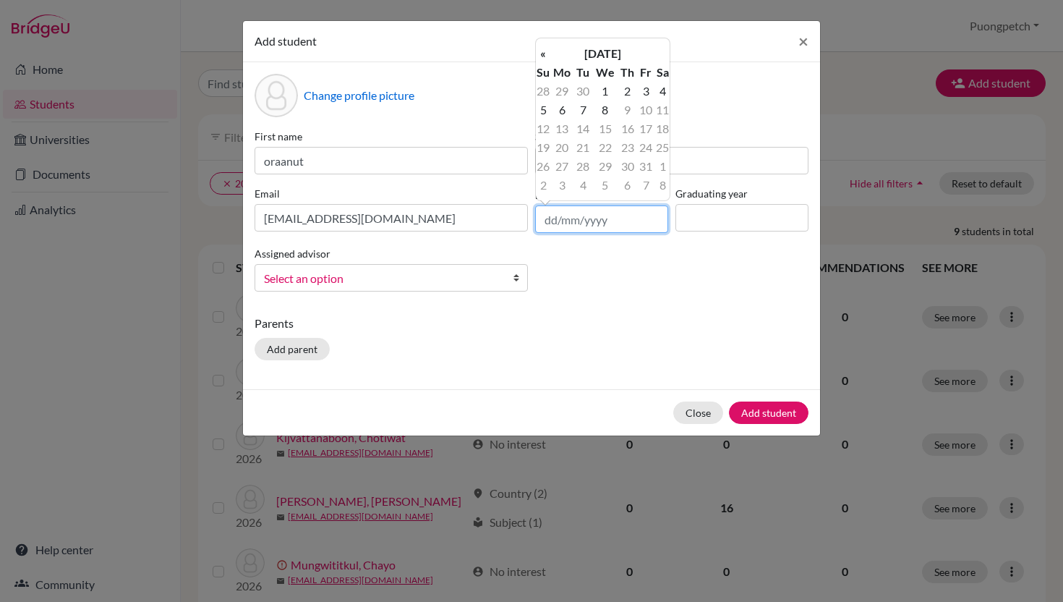
click at [550, 226] on input "text" at bounding box center [601, 218] width 133 height 27
click at [608, 93] on td "1" at bounding box center [604, 91] width 25 height 19
click at [607, 215] on input "01/10/2025" at bounding box center [601, 218] width 133 height 27
type input "01/10/2007"
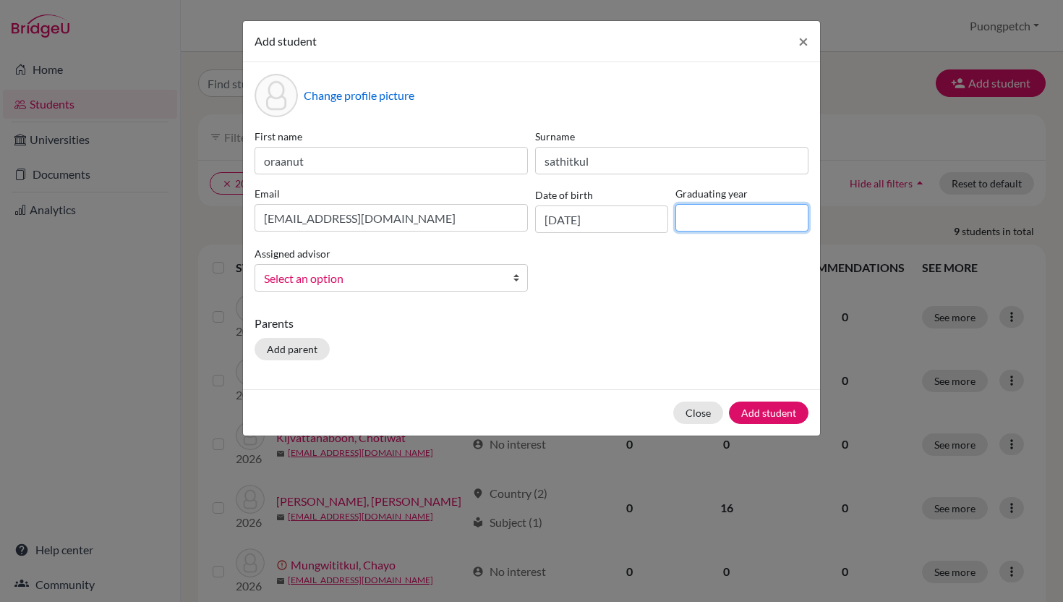
click at [705, 213] on input at bounding box center [741, 217] width 133 height 27
type input "2026"
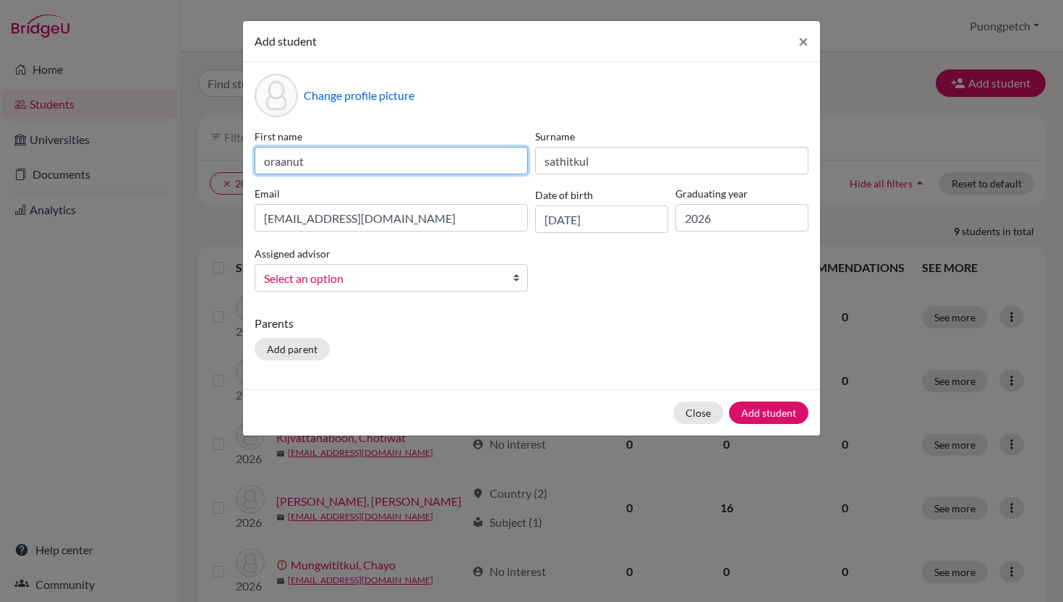
click at [278, 161] on input "oraanut" at bounding box center [391, 160] width 273 height 27
click at [322, 166] on input "oranut" at bounding box center [391, 160] width 273 height 27
type input "oranut"
click at [482, 279] on span "Select an option" at bounding box center [382, 278] width 236 height 19
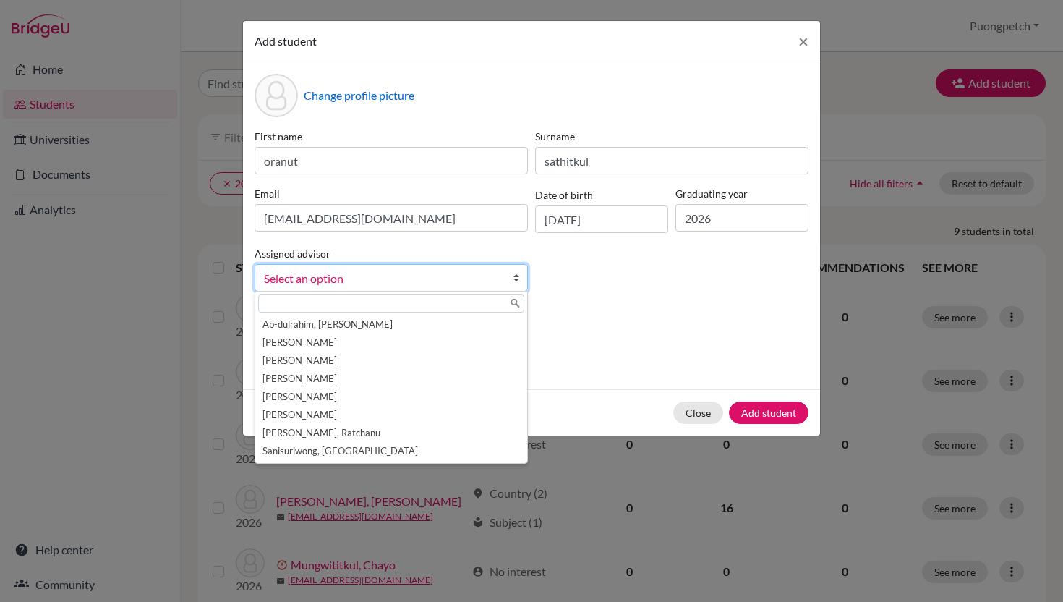
click at [644, 316] on p "Parents" at bounding box center [532, 323] width 554 height 17
click at [432, 286] on span "Select an option" at bounding box center [382, 278] width 236 height 19
click at [409, 448] on li "Sanisuriwong, Puongpetch" at bounding box center [391, 451] width 266 height 18
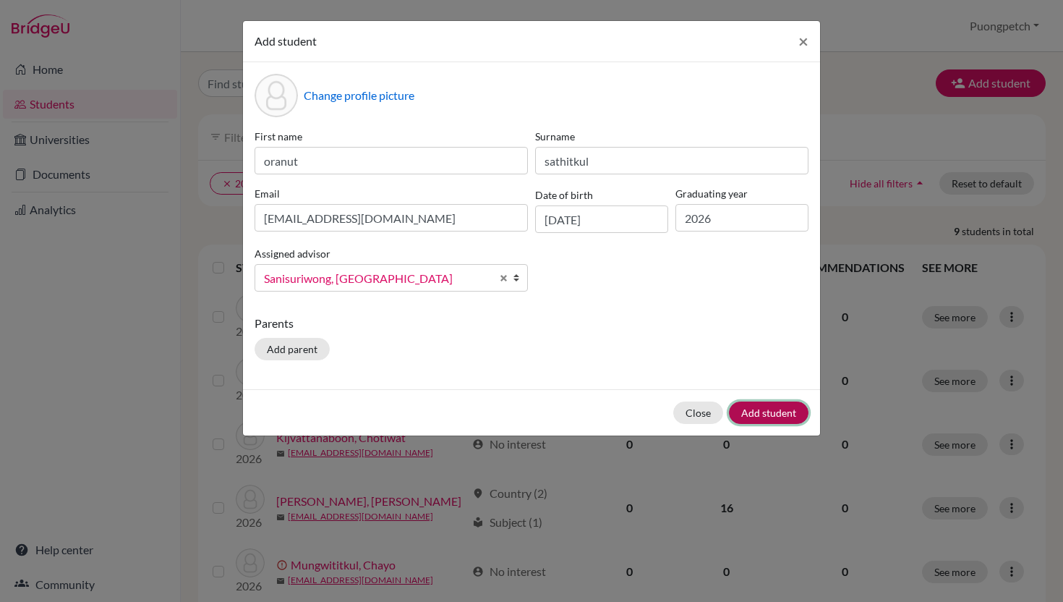
click at [763, 416] on button "Add student" at bounding box center [769, 412] width 80 height 22
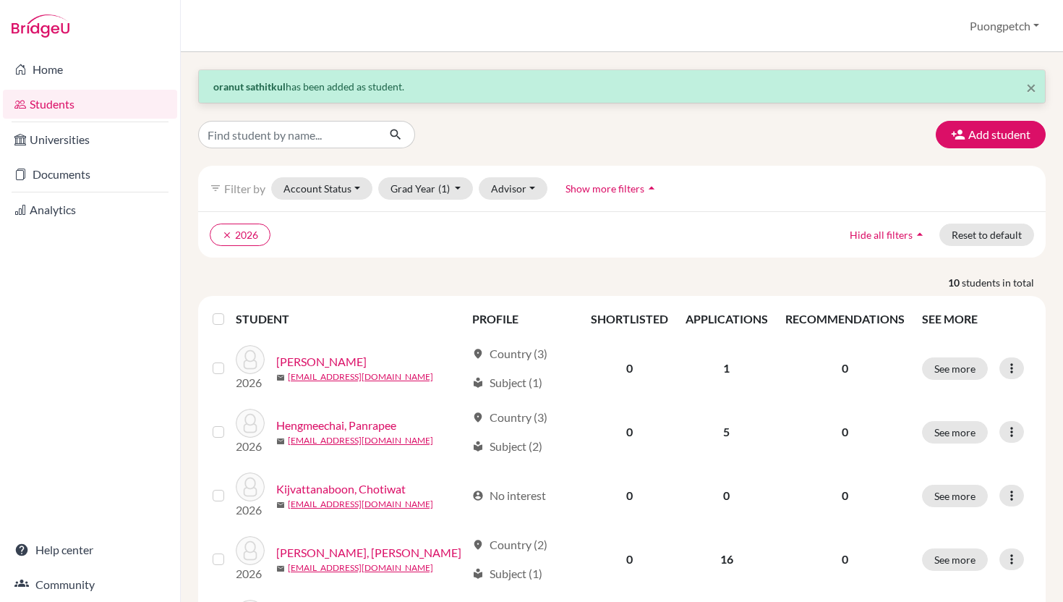
click at [331, 235] on ul "clear 2026" at bounding box center [519, 234] width 618 height 22
click at [95, 176] on link "Documents" at bounding box center [90, 174] width 174 height 29
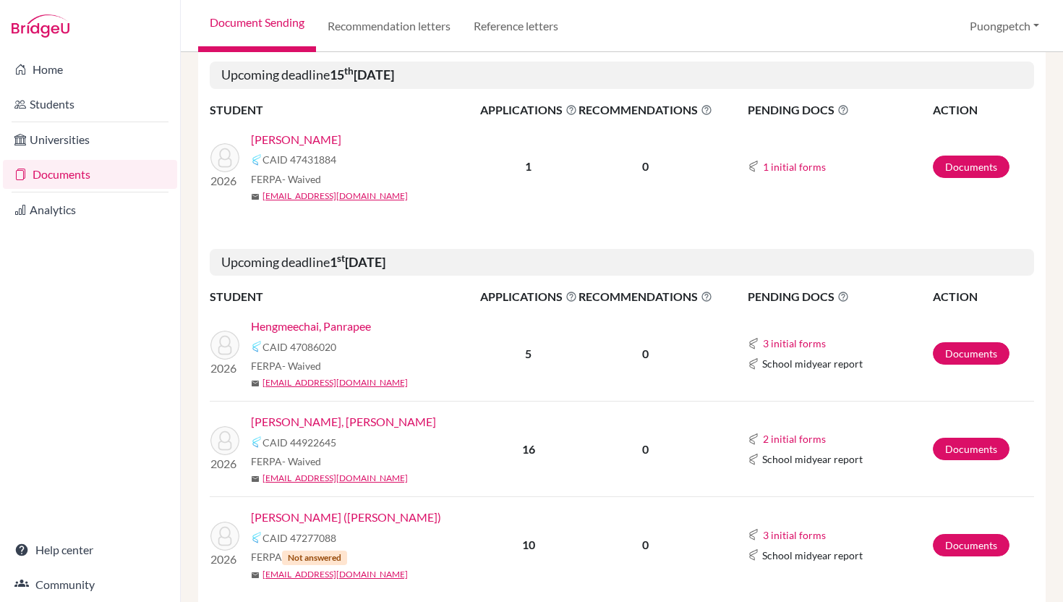
scroll to position [191, 0]
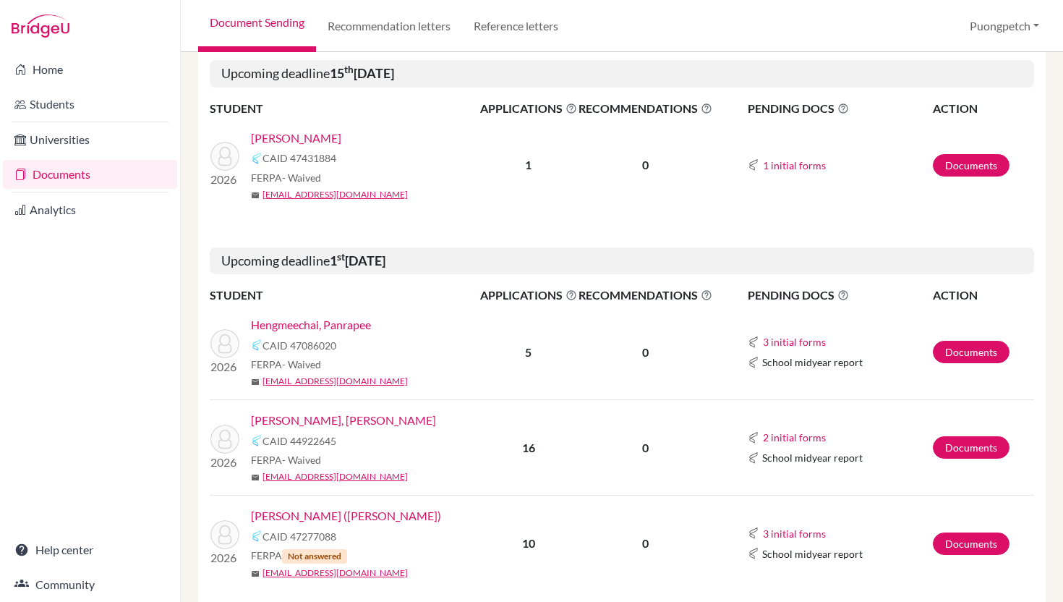
click at [300, 140] on link "[PERSON_NAME]" at bounding box center [296, 137] width 90 height 17
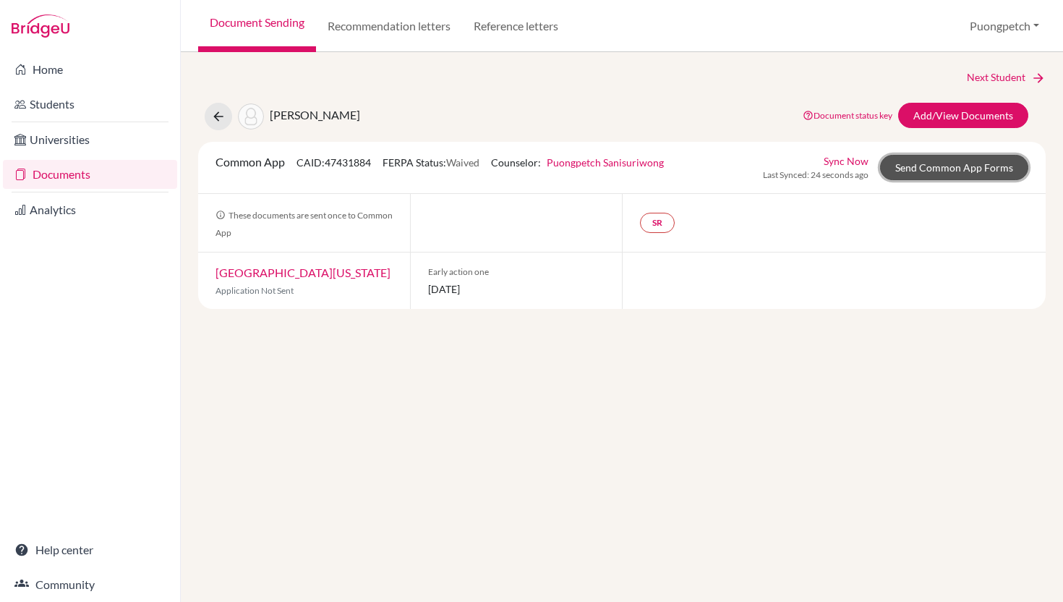
click at [919, 168] on link "Send Common App Forms" at bounding box center [954, 167] width 148 height 25
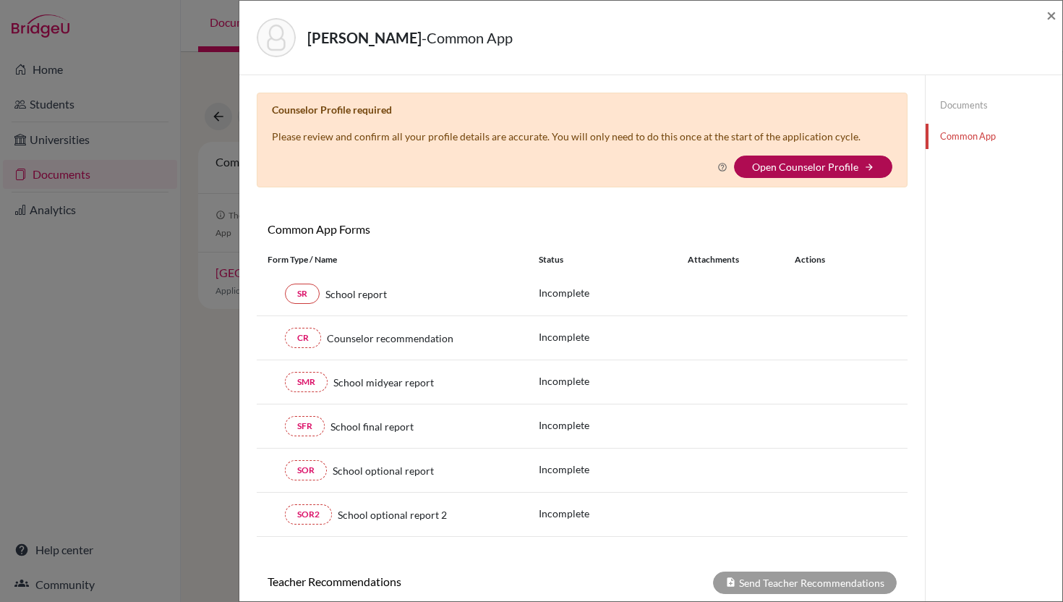
click at [807, 169] on link "Open Counselor Profile" at bounding box center [805, 167] width 106 height 12
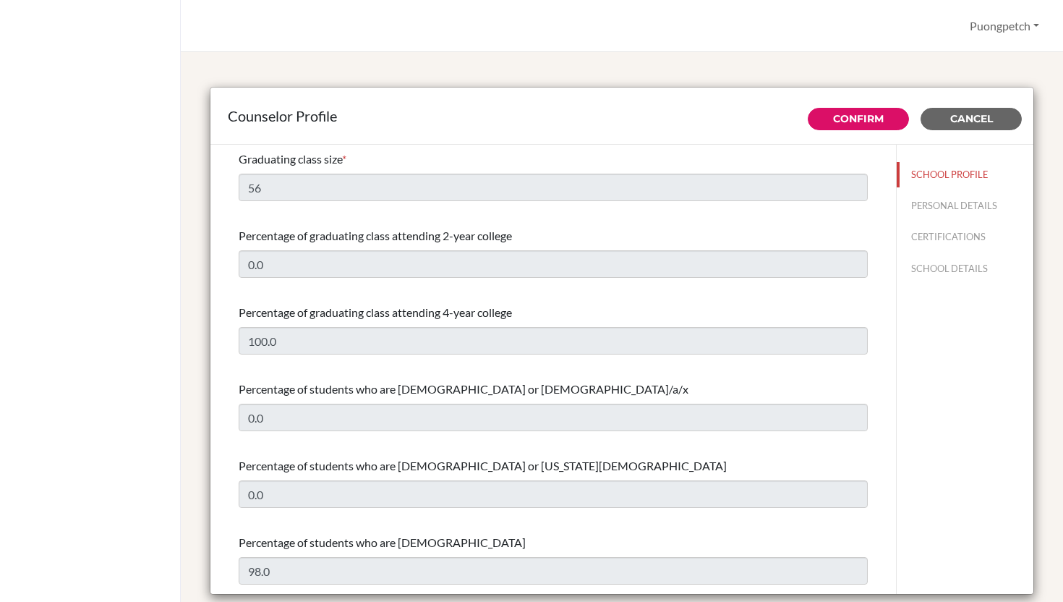
select select "1"
select select "314062"
click at [926, 172] on button "SCHOOL PROFILE" at bounding box center [965, 174] width 137 height 25
click at [926, 209] on button "PERSONAL DETAILS" at bounding box center [965, 205] width 137 height 25
type input "Puongpetch"
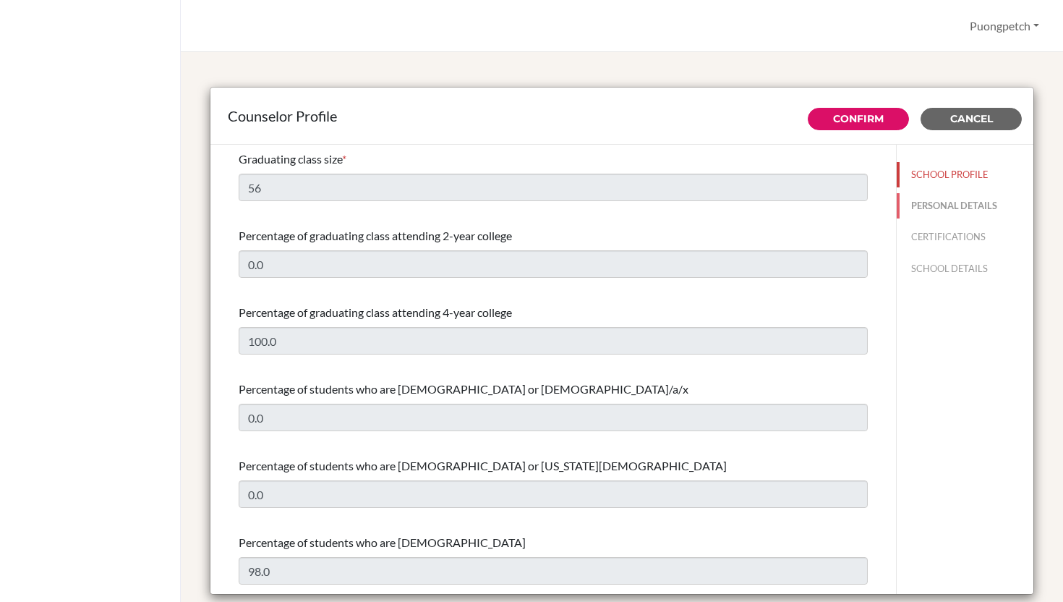
type input "Sanisuriwong"
type input "Advisor"
type input "66.0890447939"
type input "[DOMAIN_NAME][EMAIL_ADDRESS][DOMAIN_NAME]"
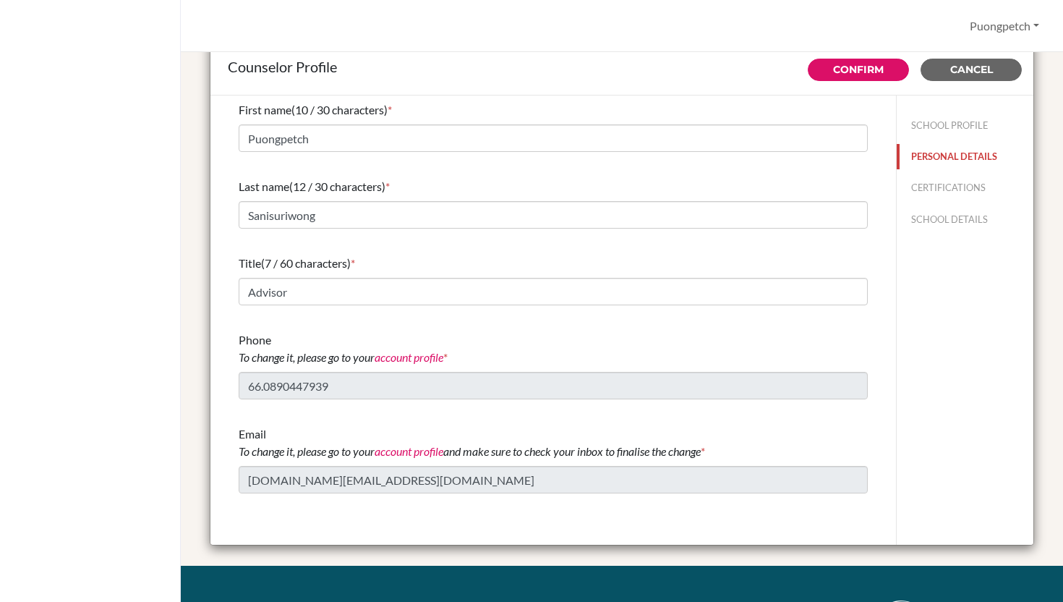
scroll to position [63, 0]
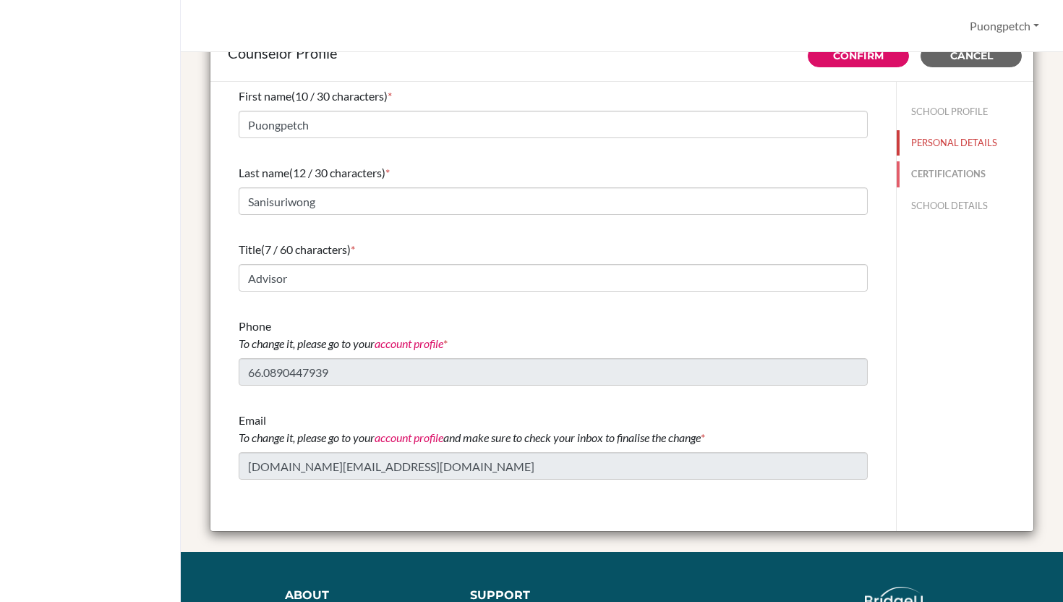
click at [942, 176] on button "CERTIFICATIONS" at bounding box center [965, 173] width 137 height 25
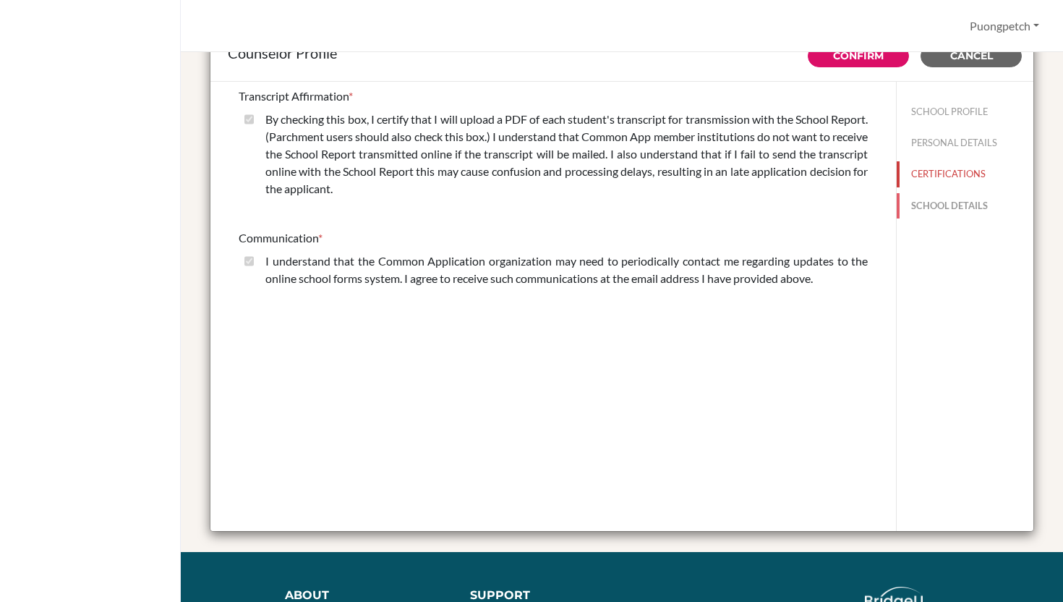
click at [940, 200] on button "SCHOOL DETAILS" at bounding box center [965, 205] width 137 height 25
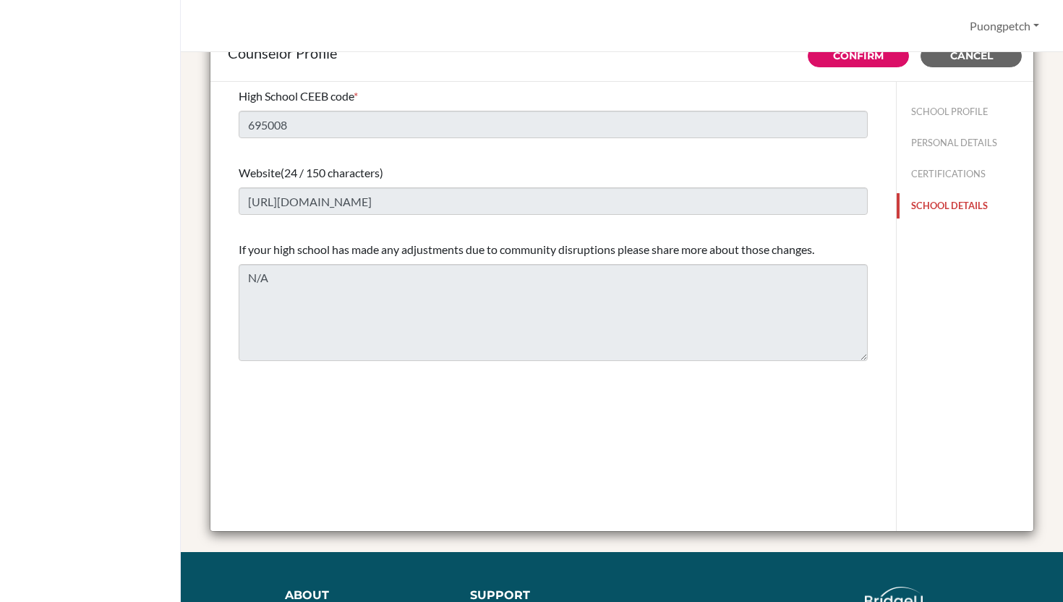
scroll to position [0, 0]
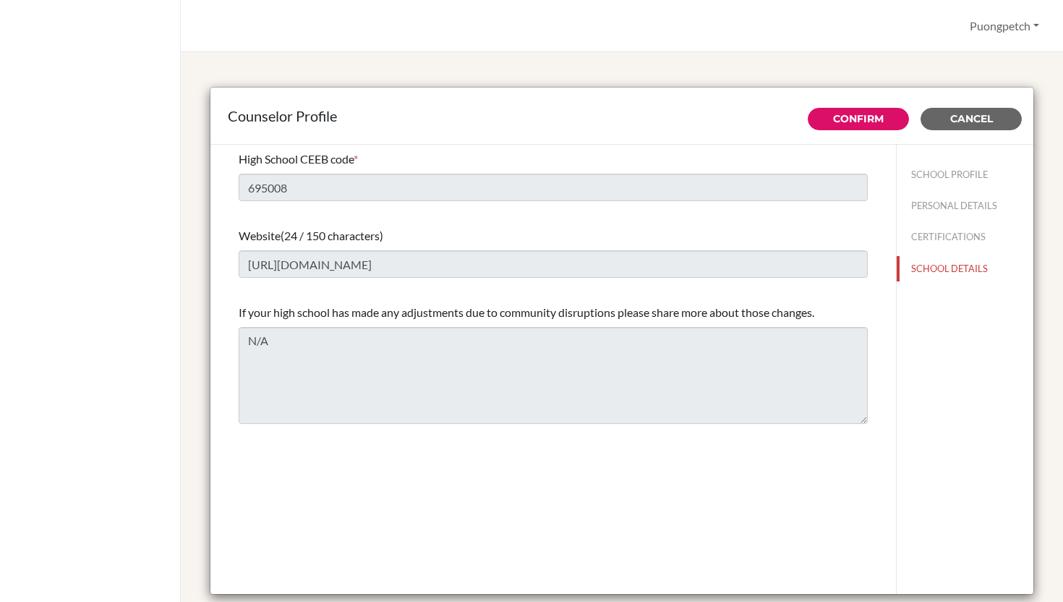
click at [929, 154] on div "SCHOOL PROFILE PERSONAL DETAILS CERTIFICATIONS SCHOOL DETAILS" at bounding box center [965, 219] width 137 height 148
click at [937, 171] on button "SCHOOL PROFILE" at bounding box center [965, 174] width 137 height 25
type input "56"
type input "0.0"
select select "1"
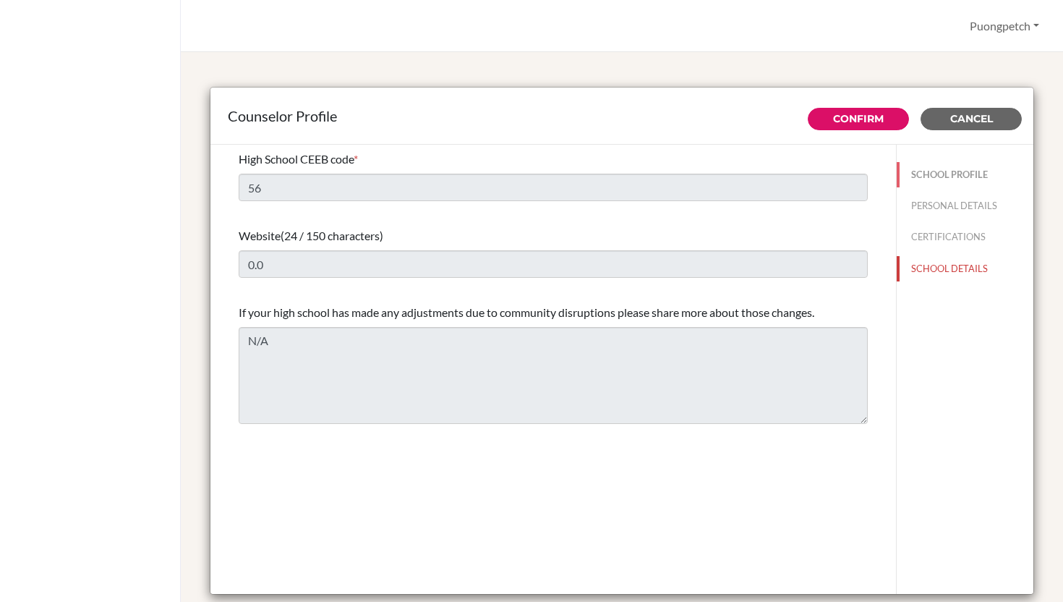
select select "314062"
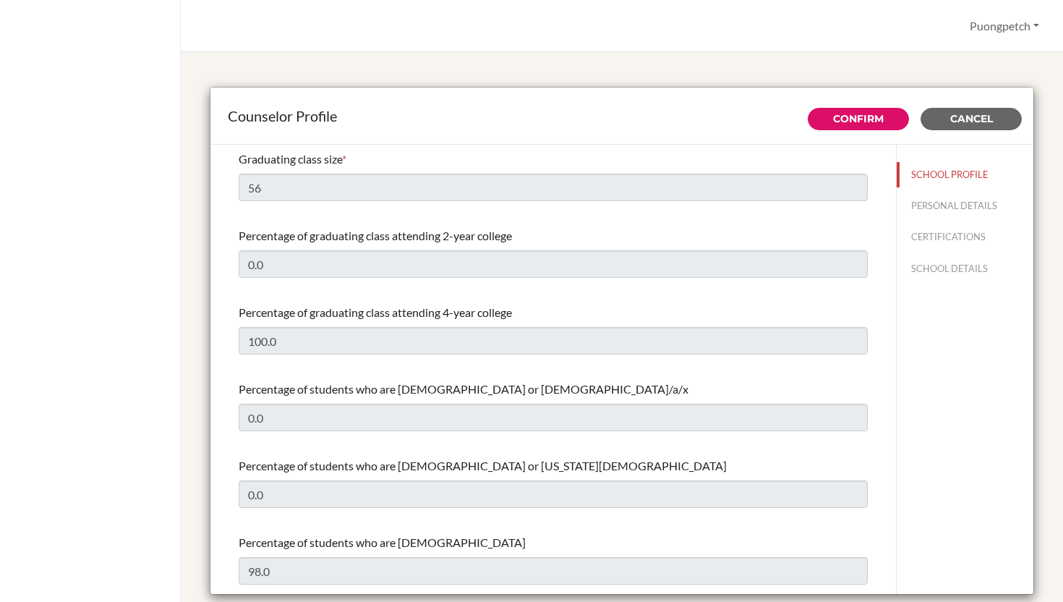
click at [779, 60] on div "Counselor Profile Confirm Cancel Graduating class size * 56 Percentage of gradu…" at bounding box center [622, 327] width 882 height 550
click at [840, 67] on div "Counselor Profile Confirm Cancel Graduating class size * 56 Percentage of gradu…" at bounding box center [622, 327] width 882 height 550
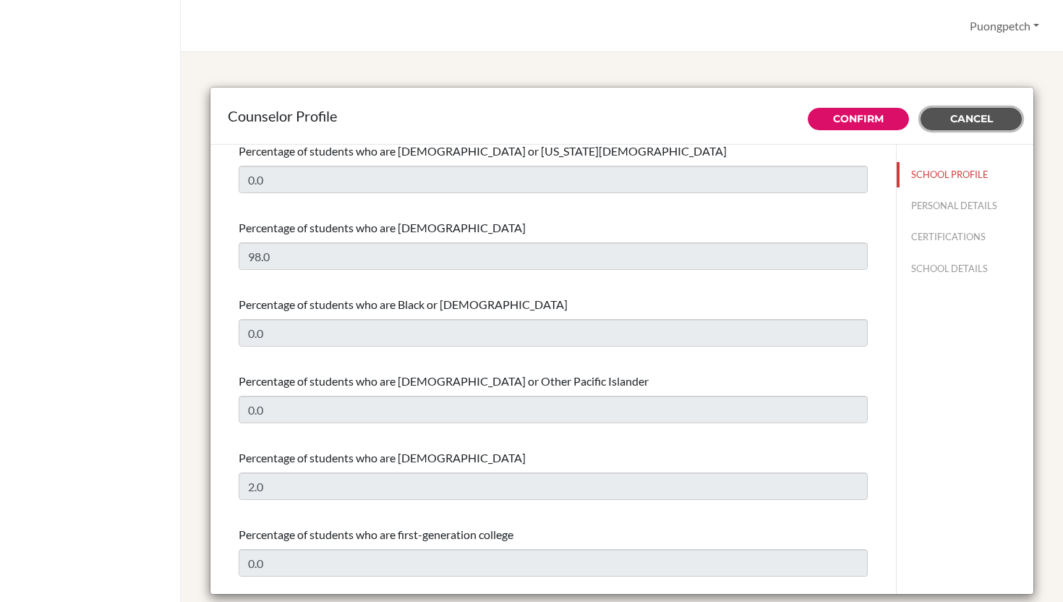
click at [975, 111] on button "Cancel" at bounding box center [970, 119] width 101 height 22
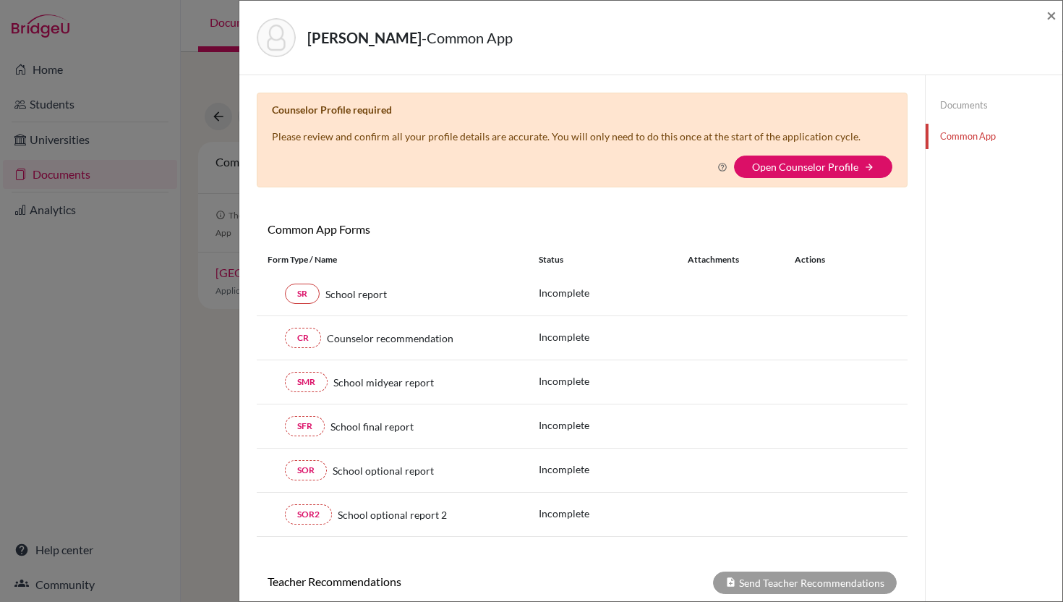
click at [140, 275] on div "[PERSON_NAME] - Common App × × Counselor Profile required Please review and con…" at bounding box center [531, 301] width 1063 height 602
click at [1047, 17] on span "×" at bounding box center [1051, 14] width 10 height 21
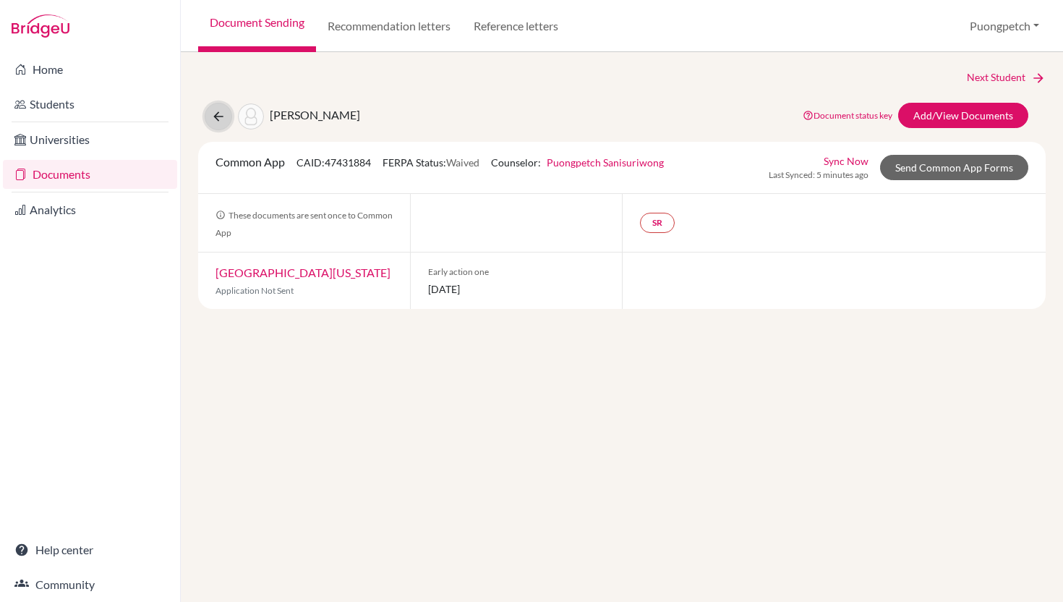
click at [213, 121] on icon at bounding box center [218, 116] width 14 height 14
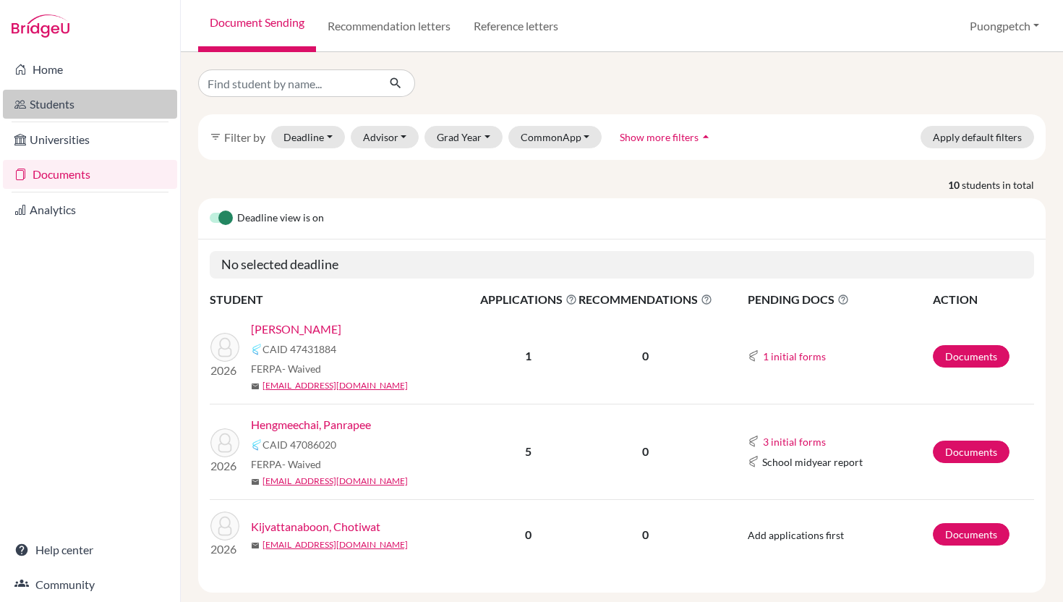
click at [94, 96] on link "Students" at bounding box center [90, 104] width 174 height 29
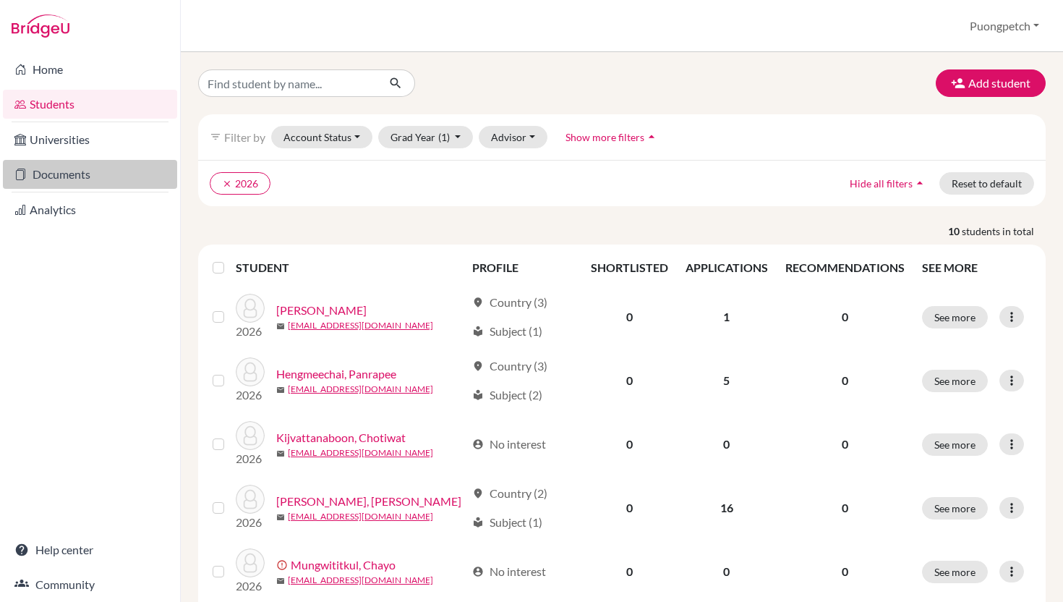
click at [90, 178] on link "Documents" at bounding box center [90, 174] width 174 height 29
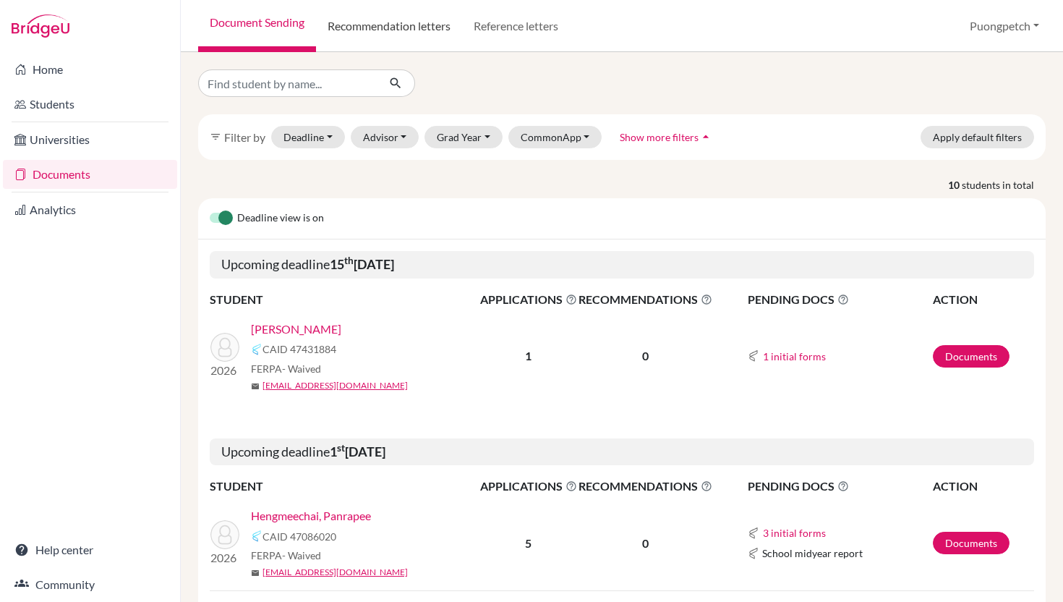
click at [432, 30] on link "Recommendation letters" at bounding box center [389, 26] width 146 height 52
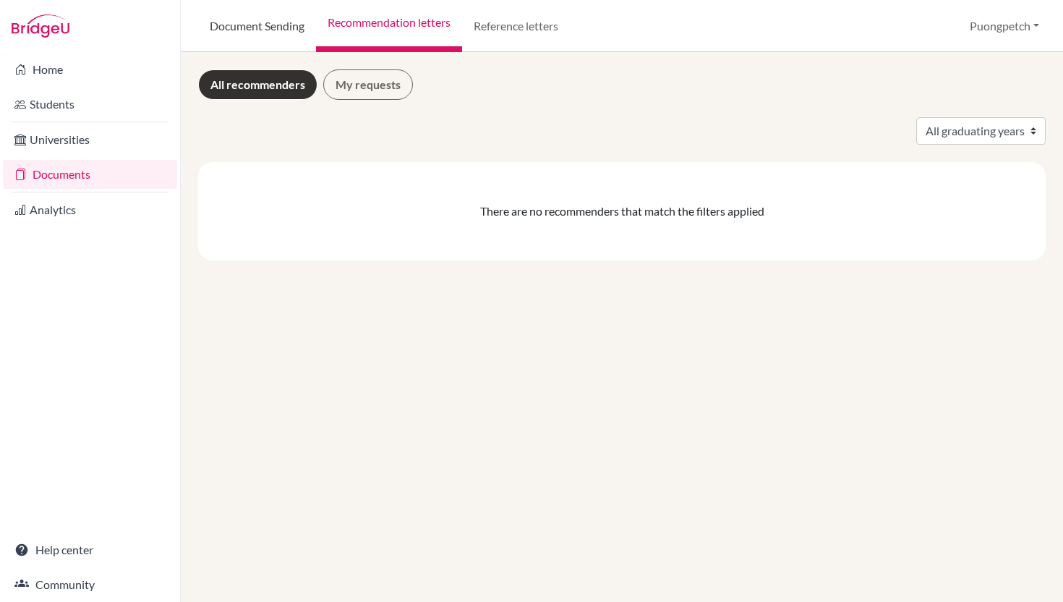
click at [270, 22] on link "Document Sending" at bounding box center [257, 26] width 118 height 52
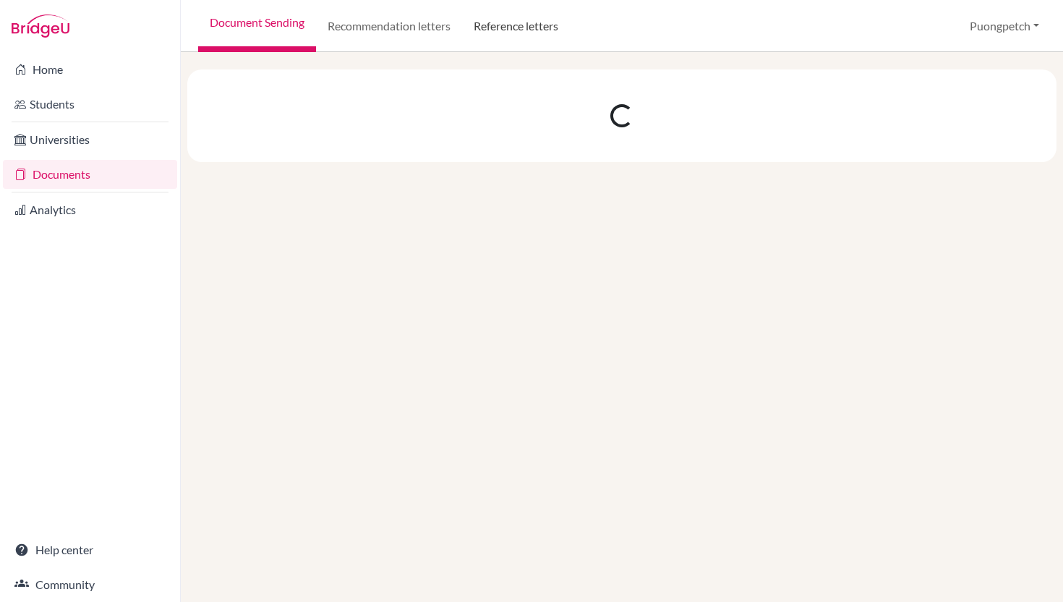
click at [489, 35] on link "Reference letters" at bounding box center [516, 26] width 108 height 52
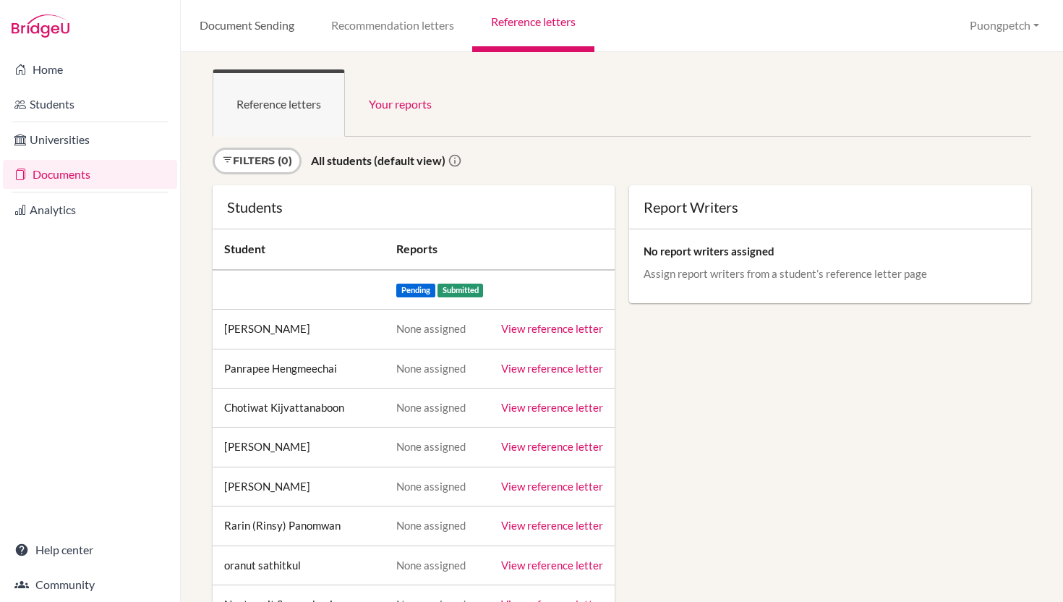
click at [251, 24] on link "Document Sending" at bounding box center [247, 26] width 132 height 52
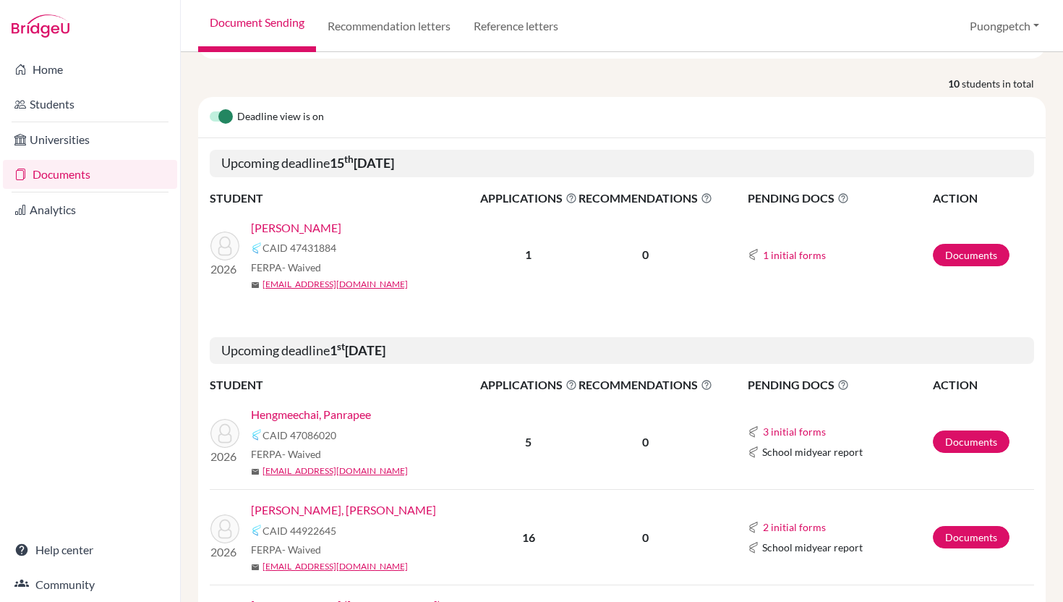
scroll to position [108, 0]
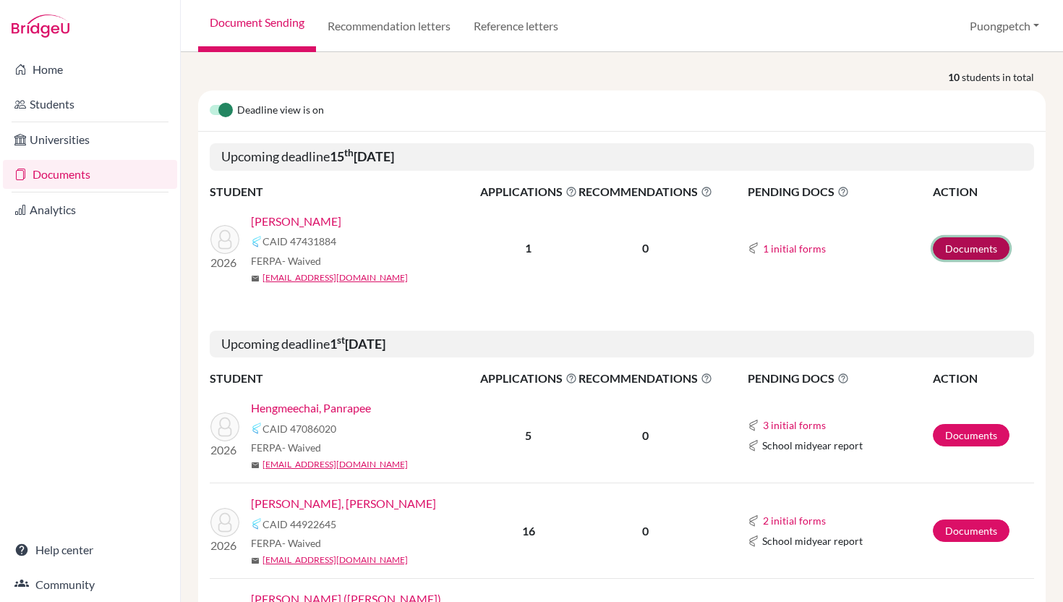
click at [953, 246] on link "Documents" at bounding box center [971, 248] width 77 height 22
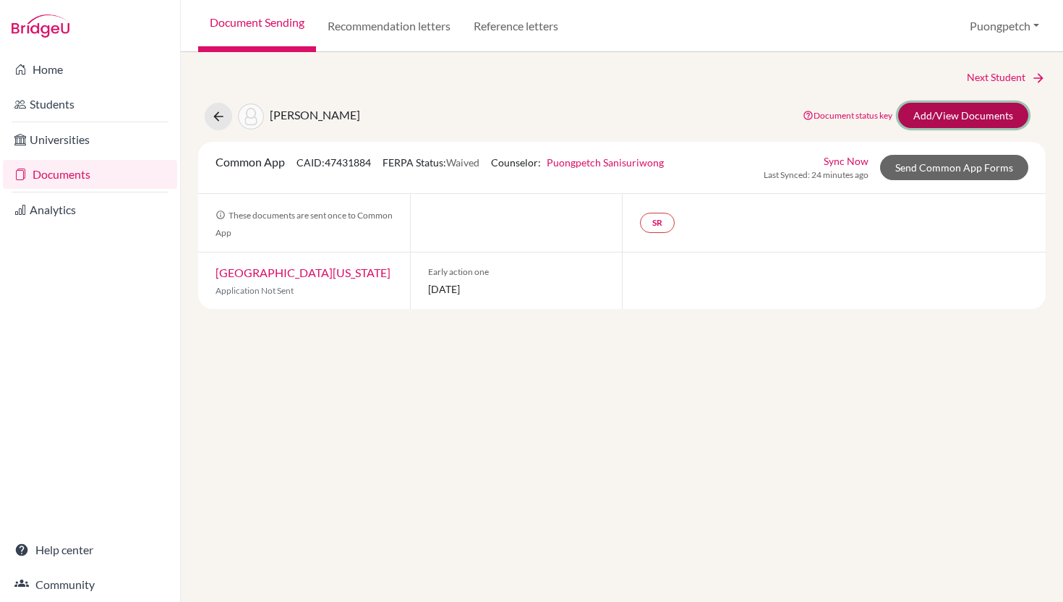
click at [928, 122] on link "Add/View Documents" at bounding box center [963, 115] width 130 height 25
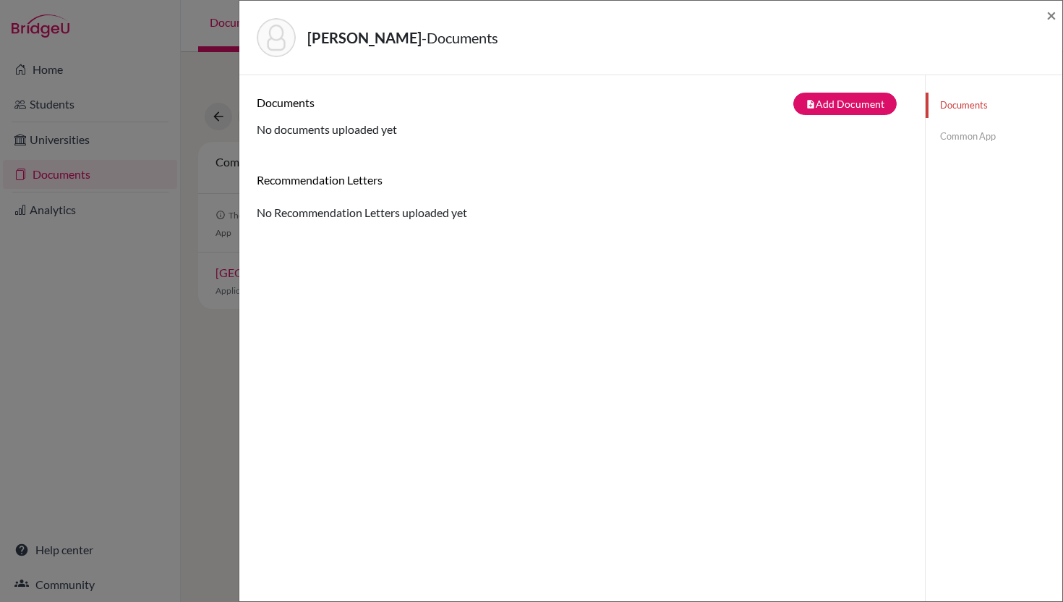
click at [975, 140] on link "Common App" at bounding box center [994, 136] width 137 height 25
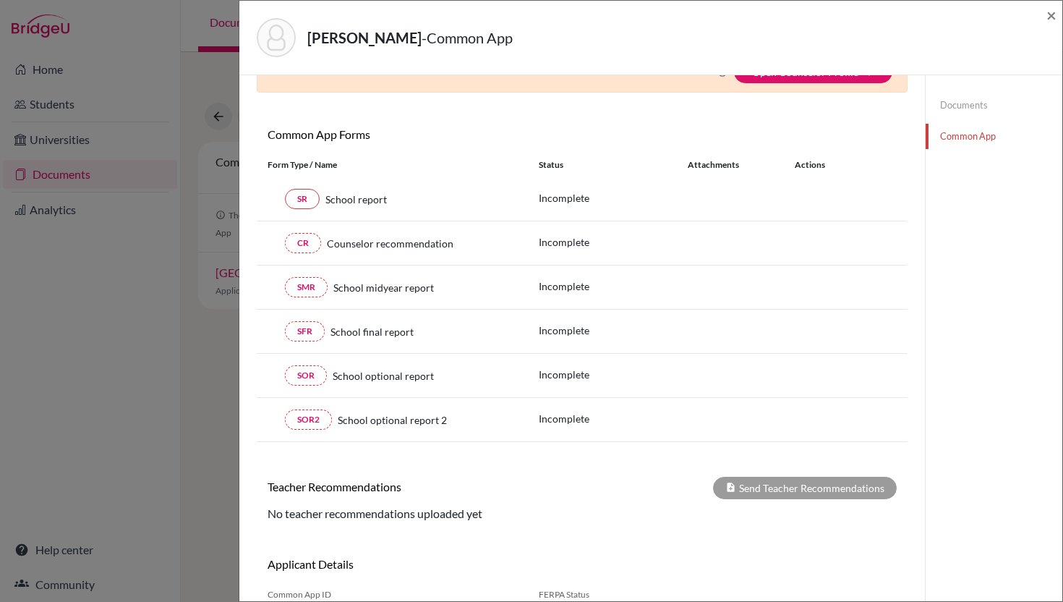
scroll to position [171, 0]
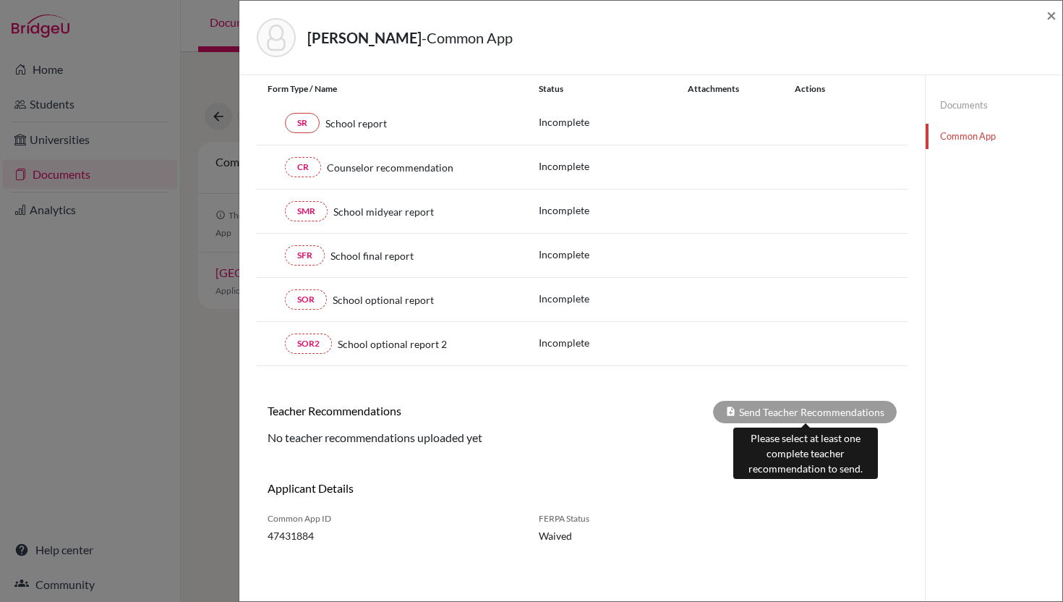
click at [764, 413] on div "Send Teacher Recommendations" at bounding box center [805, 412] width 184 height 22
